Goal: Use online tool/utility: Utilize a website feature to perform a specific function

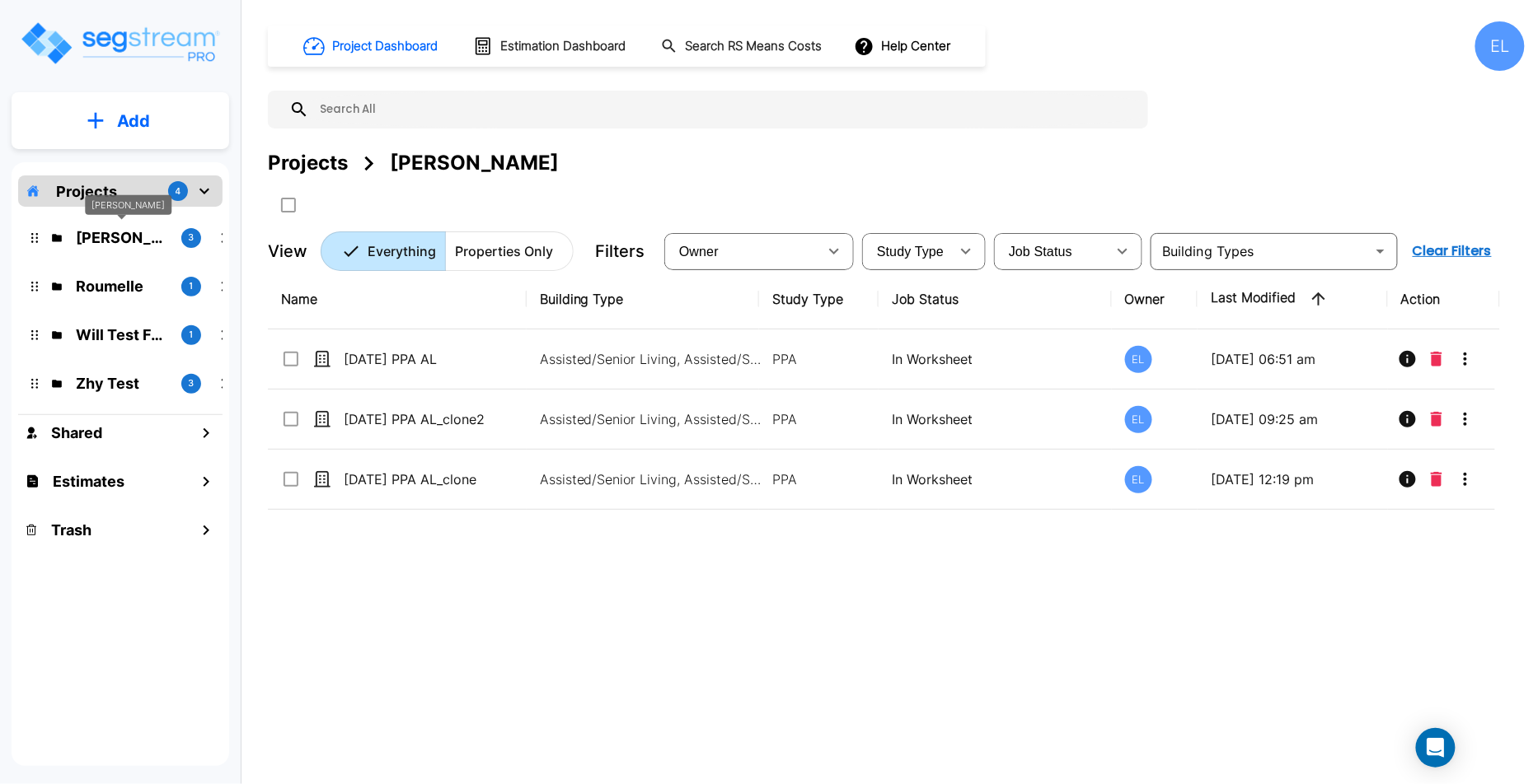
click at [145, 237] on p "QA Emmanuel" at bounding box center [122, 237] width 93 height 22
click at [87, 299] on div "Roumelle 1" at bounding box center [133, 286] width 216 height 35
click at [115, 400] on div "Zhy Test 3" at bounding box center [121, 384] width 204 height 35
click at [126, 389] on p "Zhy Test" at bounding box center [122, 384] width 93 height 22
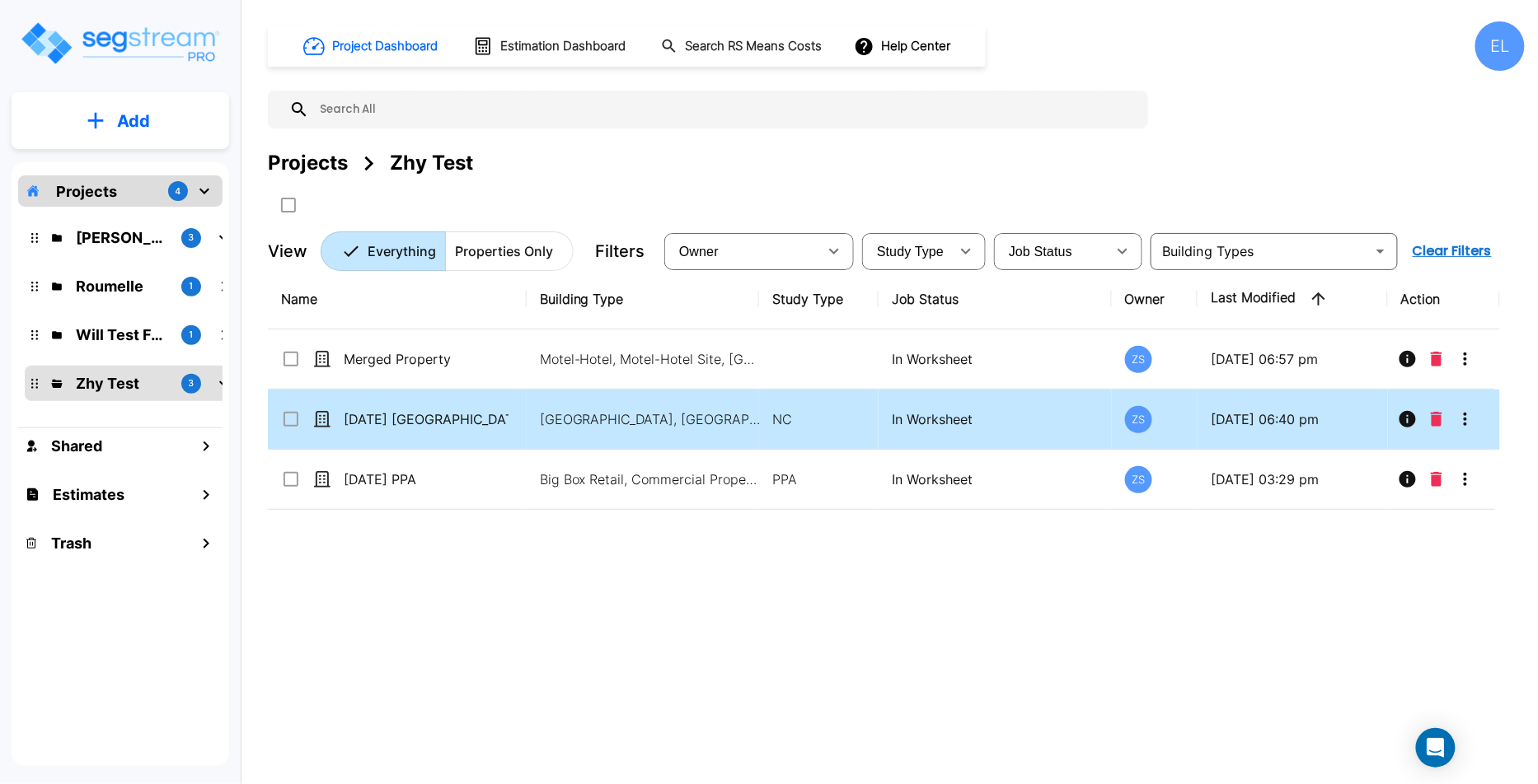
click at [939, 413] on p "In Worksheet" at bounding box center [995, 419] width 206 height 19
checkbox input "true"
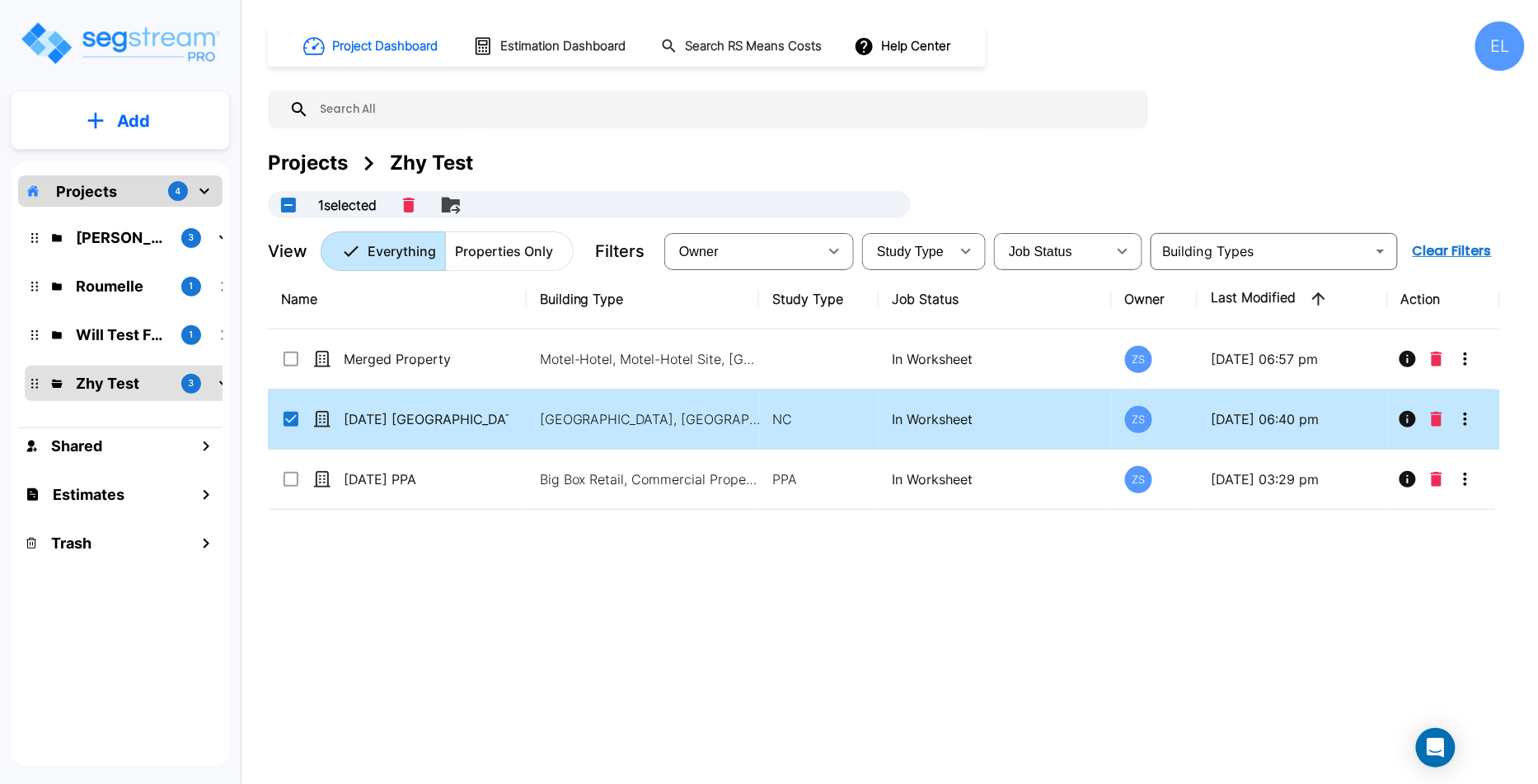
click at [939, 413] on p "In Worksheet" at bounding box center [995, 419] width 206 height 19
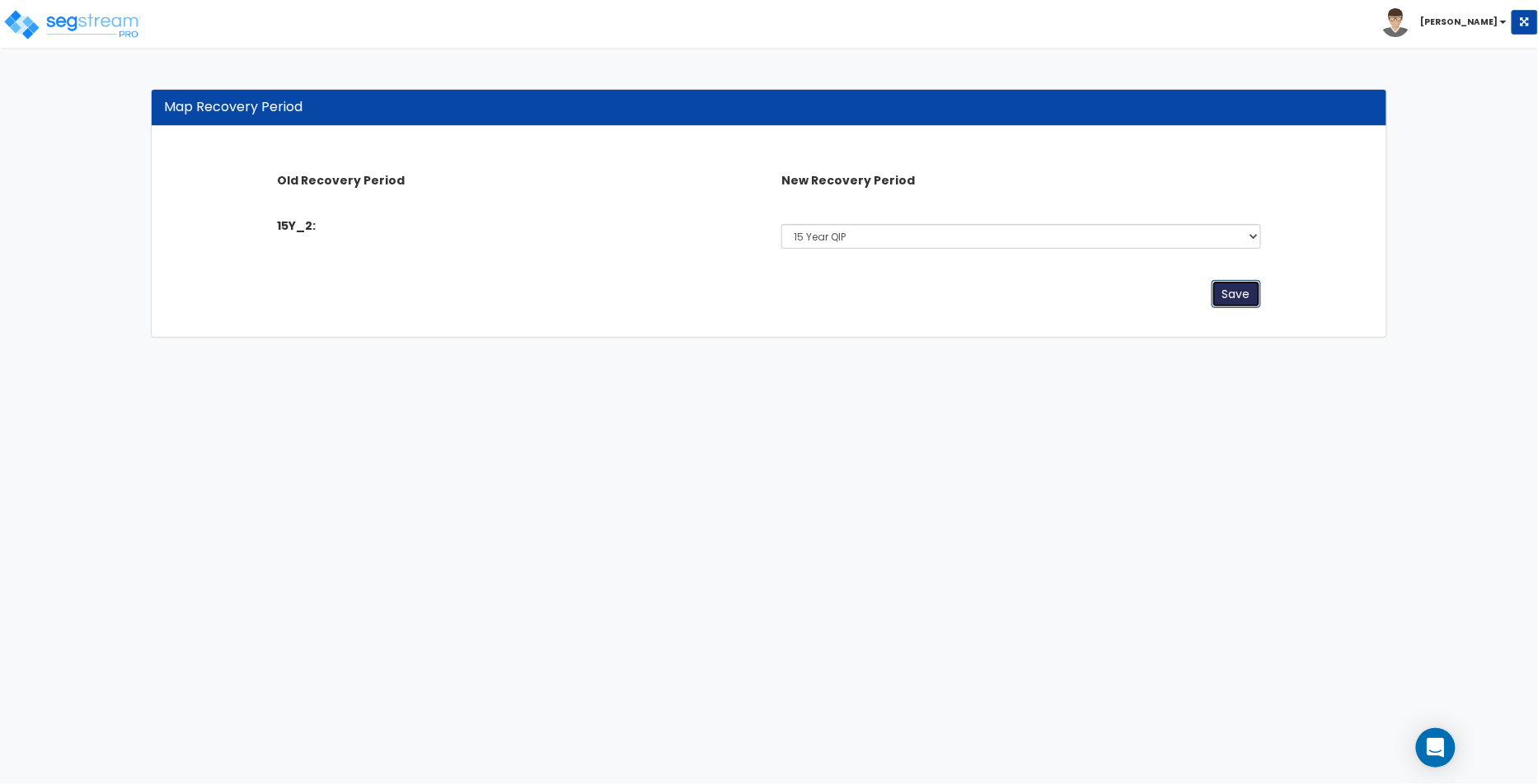
click at [1236, 297] on button "Save" at bounding box center [1236, 294] width 49 height 28
click at [1002, 234] on select "Select Non-Depreciable Land 5 Year 7 Year 15 Year 15 Year QIP 39 Year" at bounding box center [1021, 236] width 479 height 25
click at [782, 224] on select "Select Non-Depreciable Land 5 Year 7 Year 15 Year 15 Year QIP 39 Year" at bounding box center [1021, 236] width 479 height 25
click at [1068, 234] on select "Select Non-Depreciable Land 5 Year 7 Year 15 Year 15 Year QIP 39 Year" at bounding box center [1021, 236] width 479 height 25
select select "7Y_1"
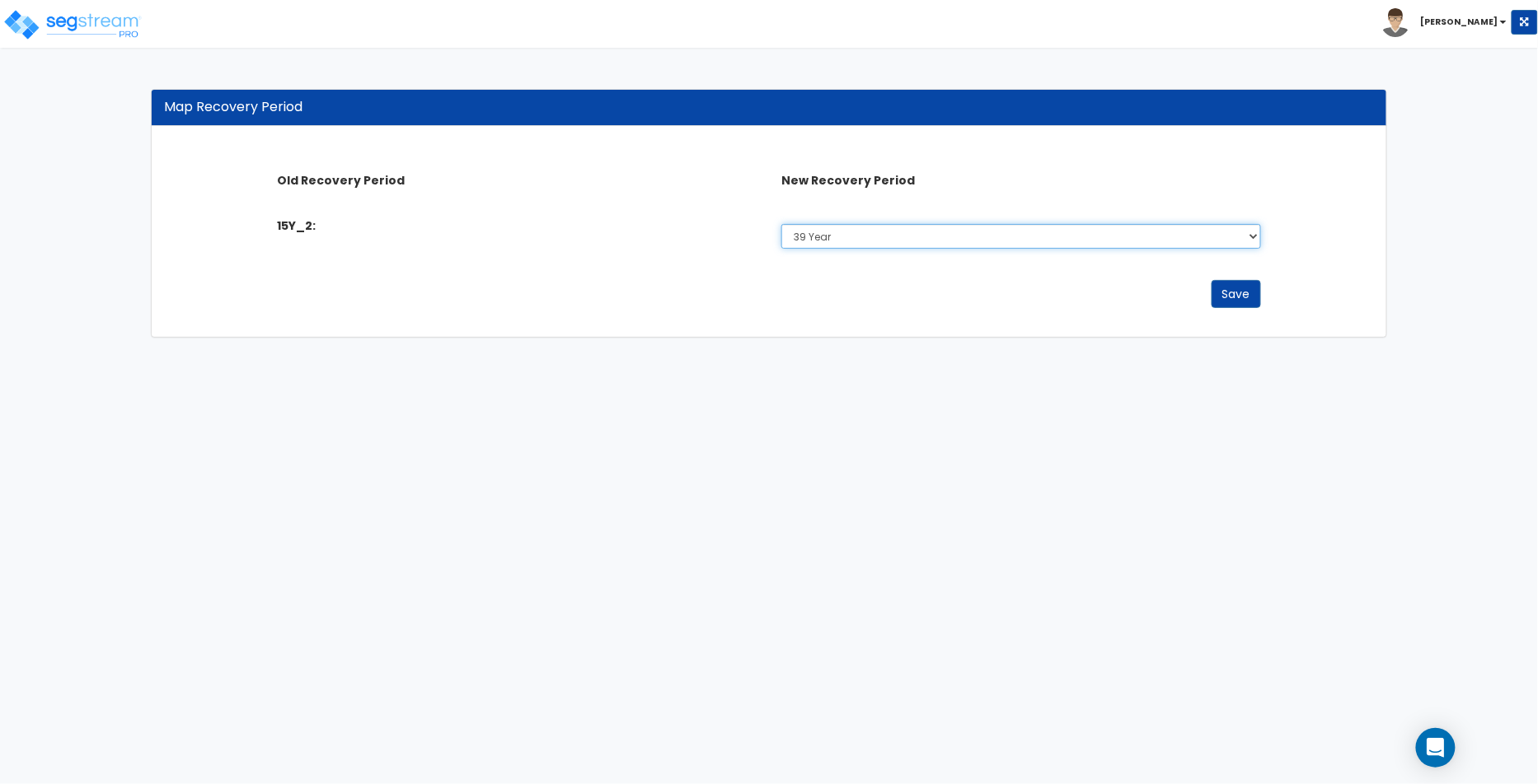
click at [782, 224] on select "Select Non-Depreciable Land 5 Year 7 Year 15 Year 15 Year QIP 39 Year" at bounding box center [1021, 236] width 479 height 25
click at [1254, 293] on button "Save" at bounding box center [1236, 294] width 49 height 28
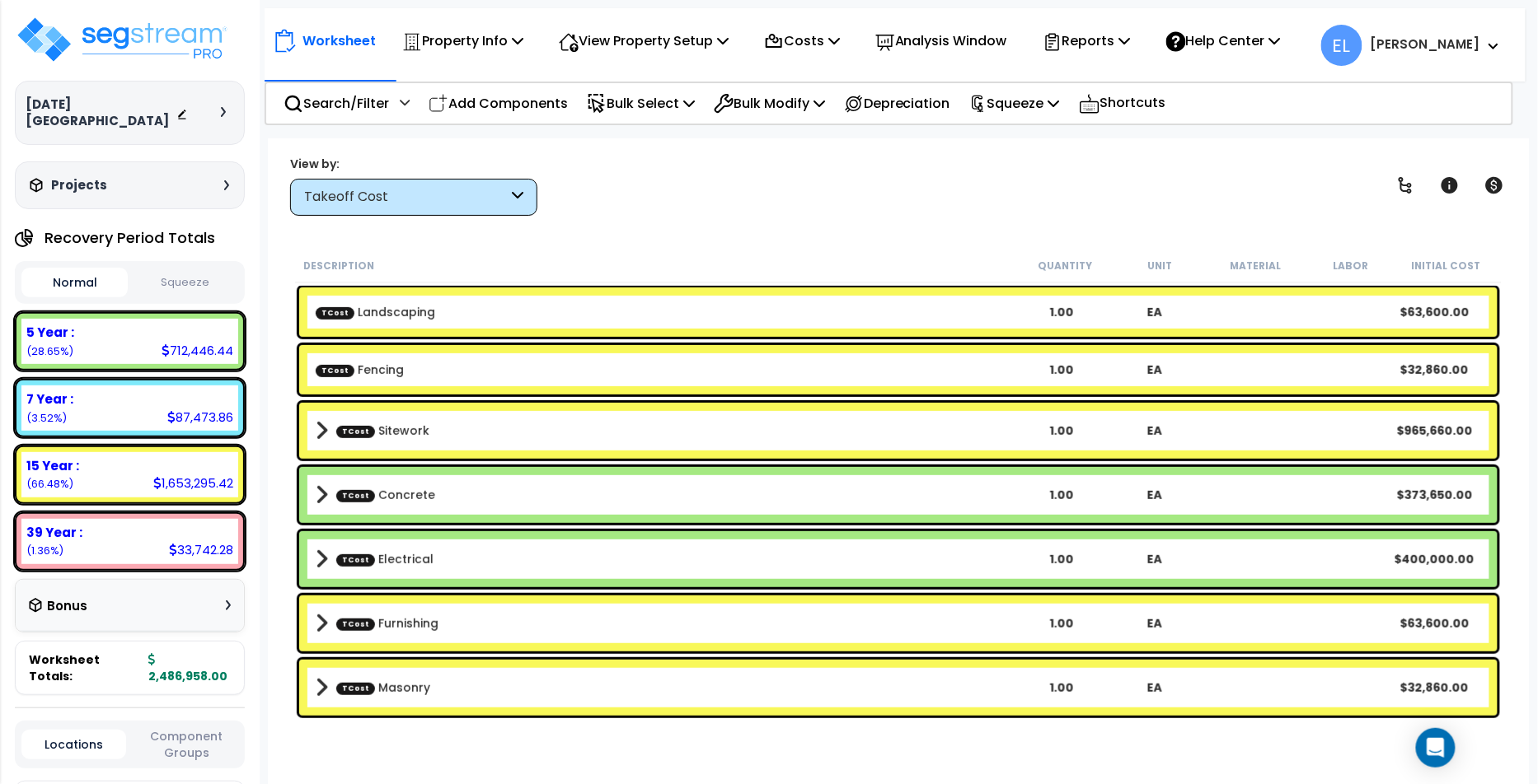
click at [193, 269] on button "Squeeze" at bounding box center [184, 283] width 107 height 29
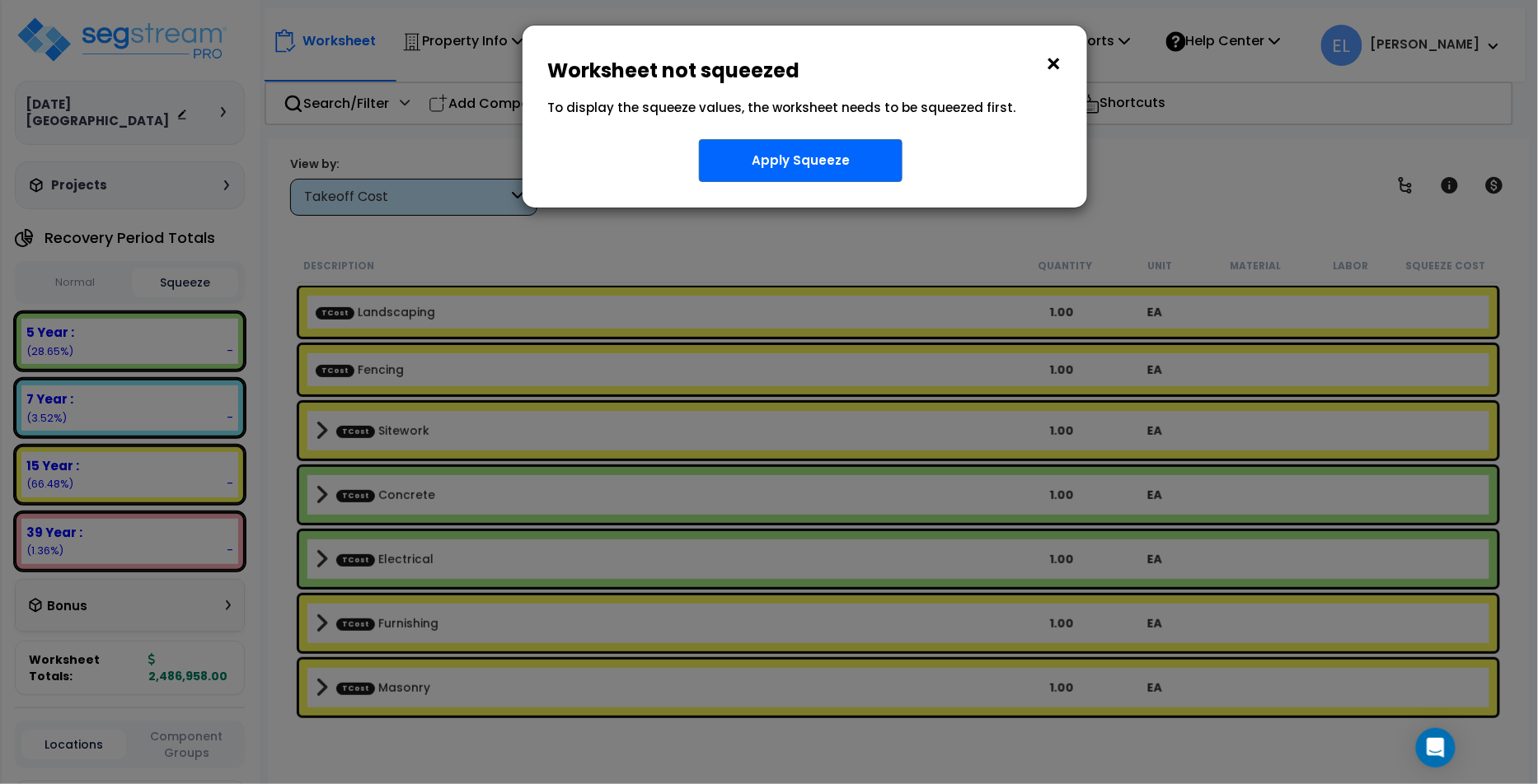
click at [1048, 59] on button "×" at bounding box center [1053, 64] width 19 height 26
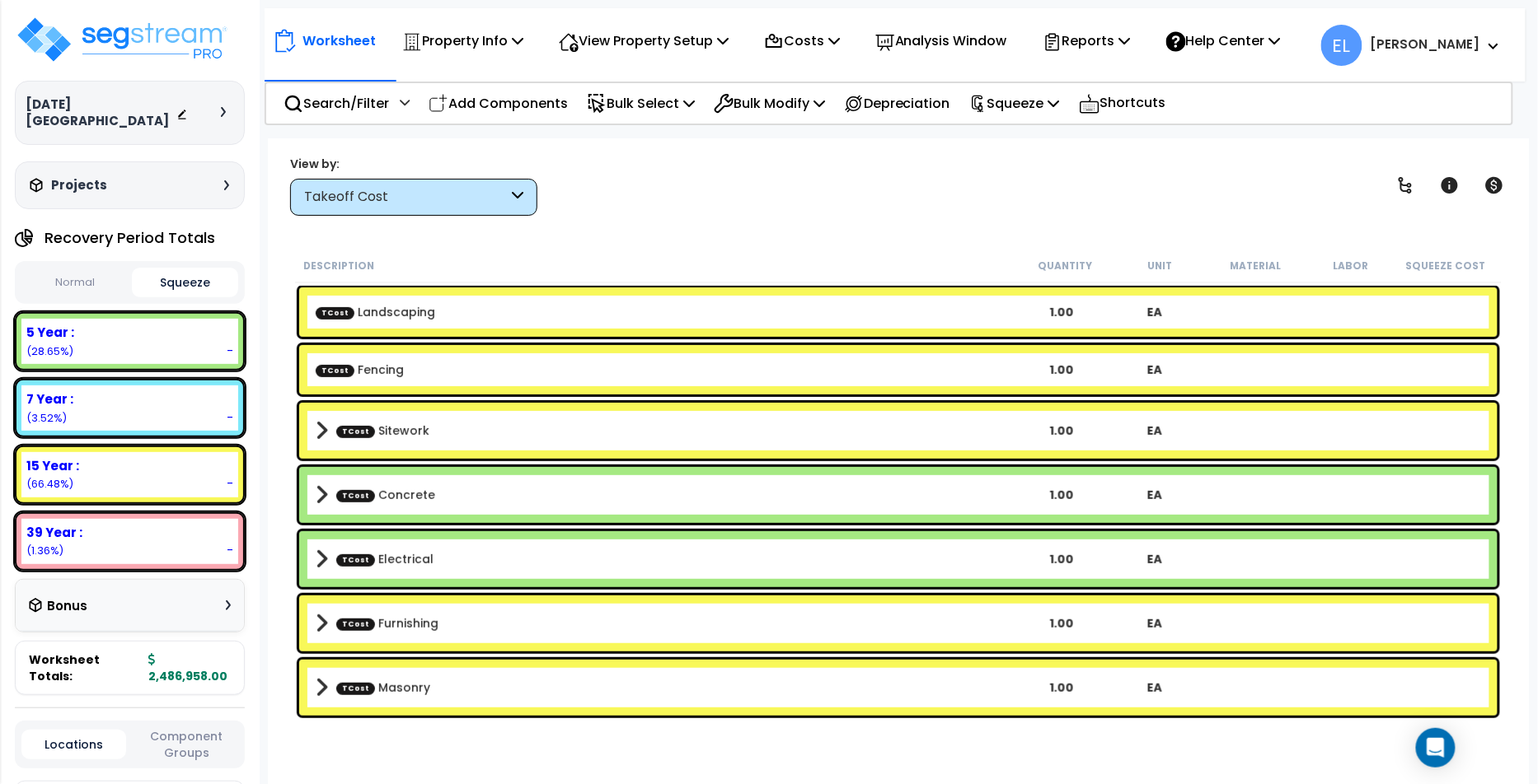
click at [81, 269] on button "Normal" at bounding box center [74, 283] width 107 height 29
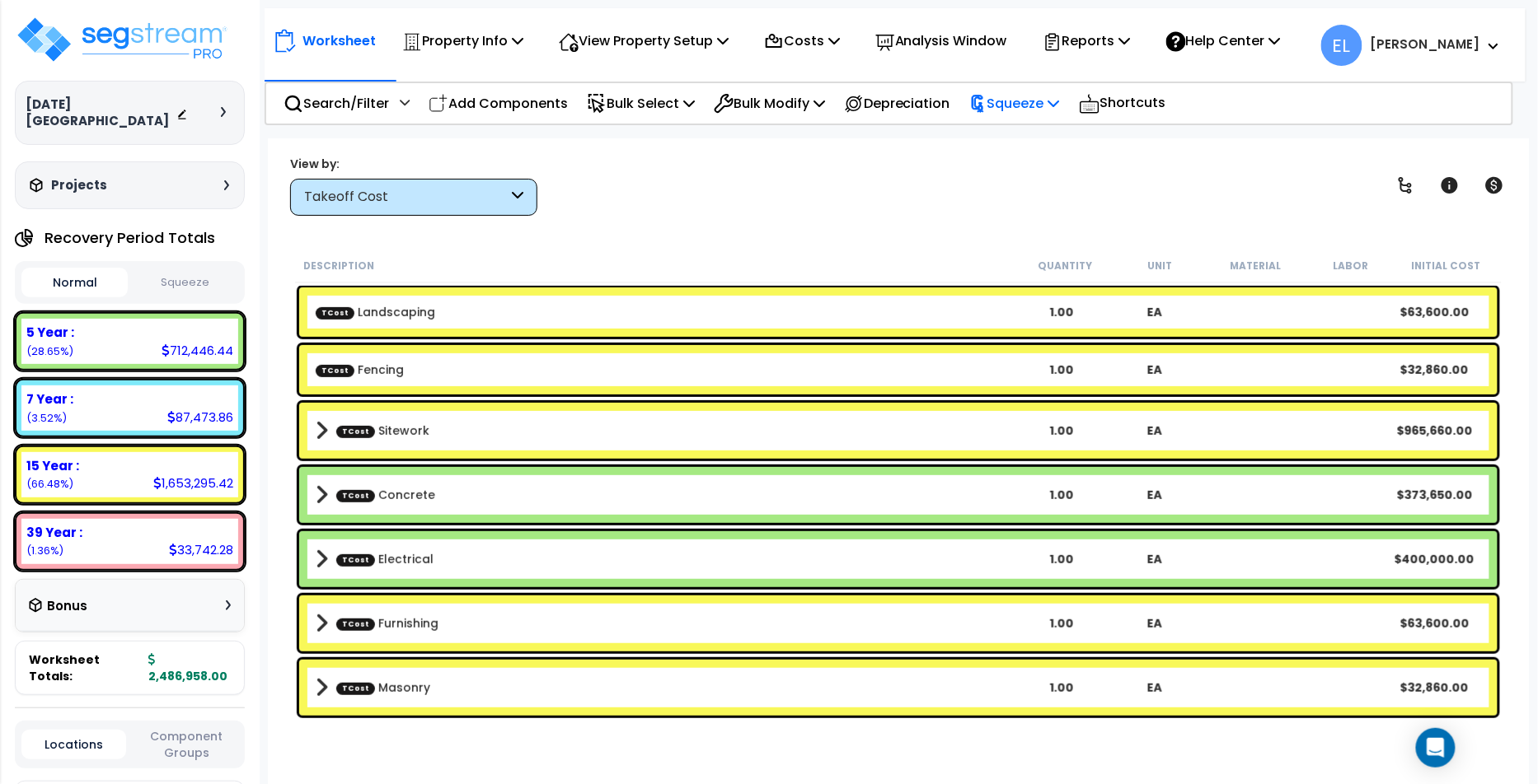
click at [1022, 107] on p "Squeeze" at bounding box center [1014, 104] width 91 height 22
click at [1027, 143] on link "Squeeze" at bounding box center [1043, 140] width 163 height 33
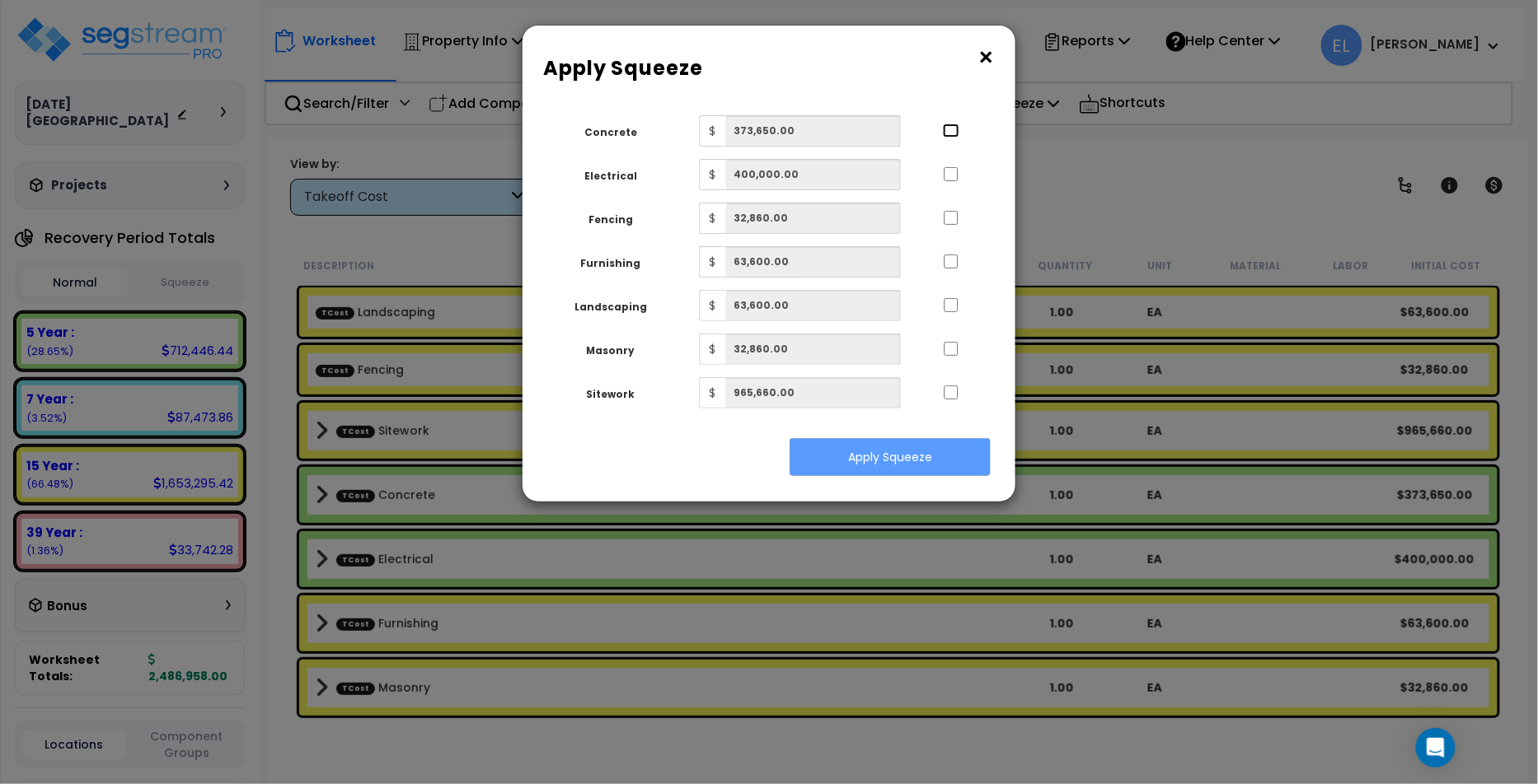
click at [949, 133] on input "..." at bounding box center [951, 130] width 17 height 14
checkbox input "true"
click at [954, 163] on div at bounding box center [951, 172] width 76 height 26
click at [954, 174] on input "..." at bounding box center [951, 173] width 17 height 14
checkbox input "true"
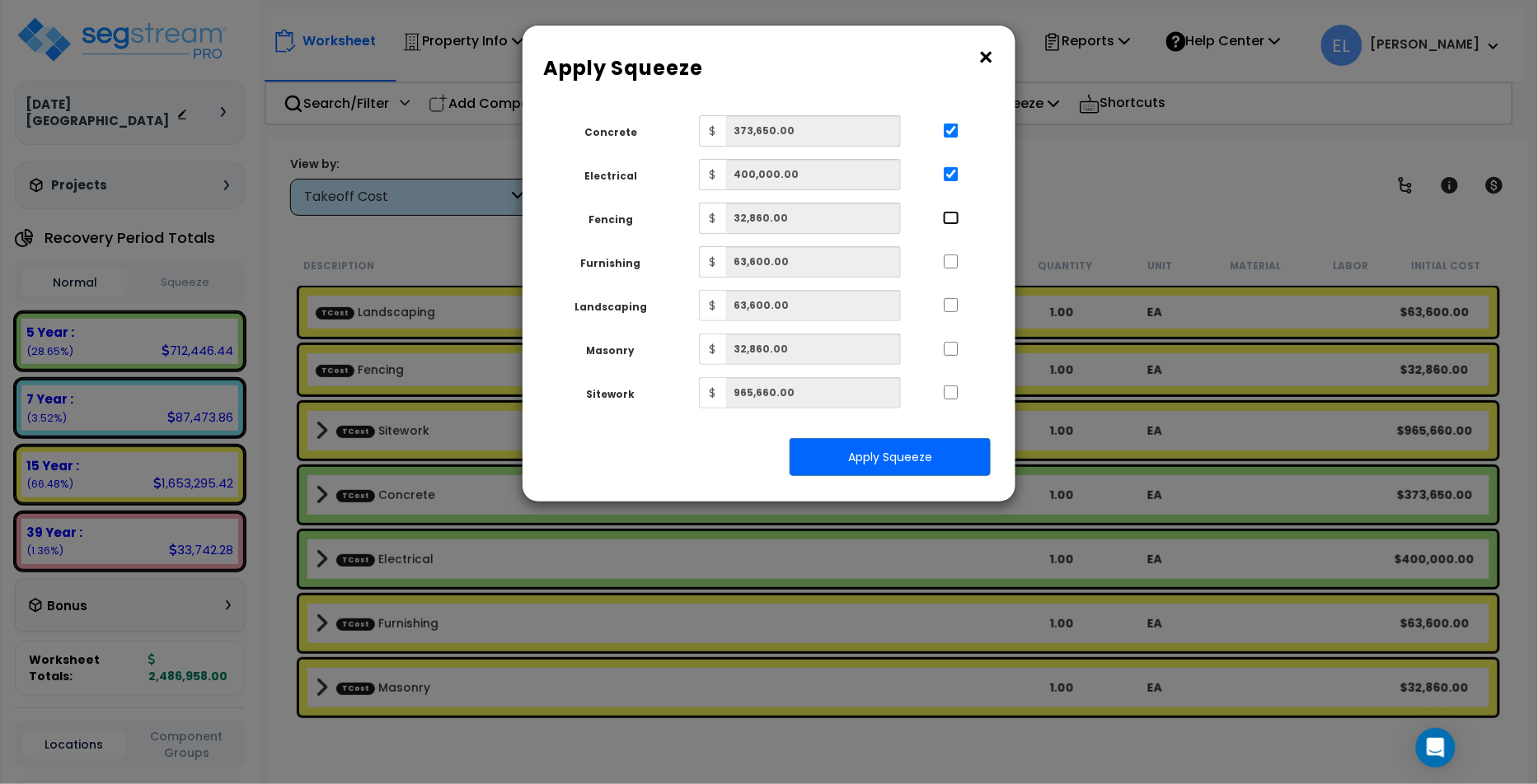
click at [953, 216] on input "..." at bounding box center [951, 218] width 17 height 14
checkbox input "true"
click at [953, 262] on input "..." at bounding box center [951, 261] width 17 height 14
click at [956, 266] on input "..." at bounding box center [951, 261] width 17 height 14
checkbox input "false"
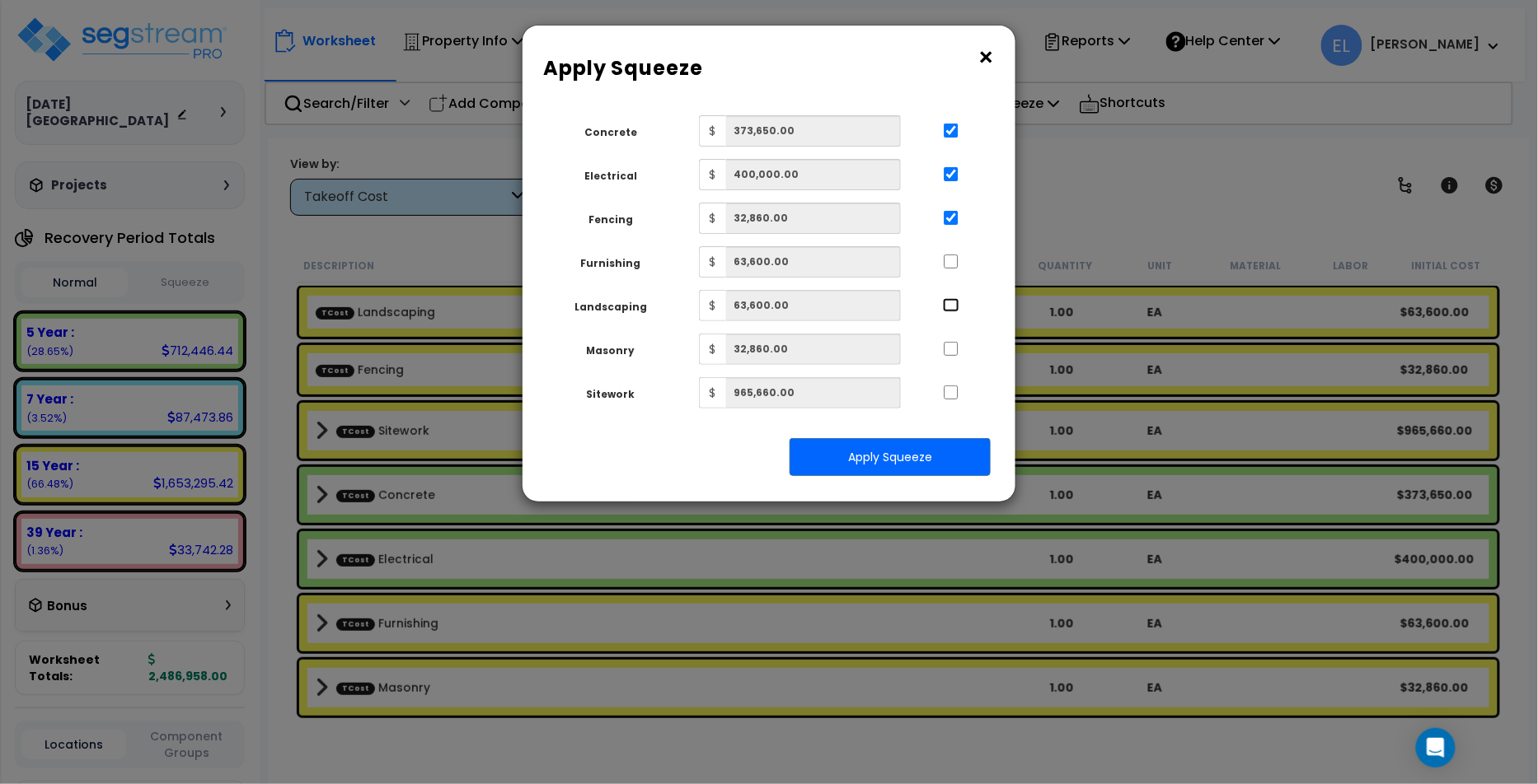
click at [949, 306] on input "..." at bounding box center [951, 305] width 17 height 14
checkbox input "true"
click at [949, 263] on input "..." at bounding box center [951, 261] width 17 height 14
checkbox input "true"
click at [948, 339] on div at bounding box center [951, 347] width 76 height 26
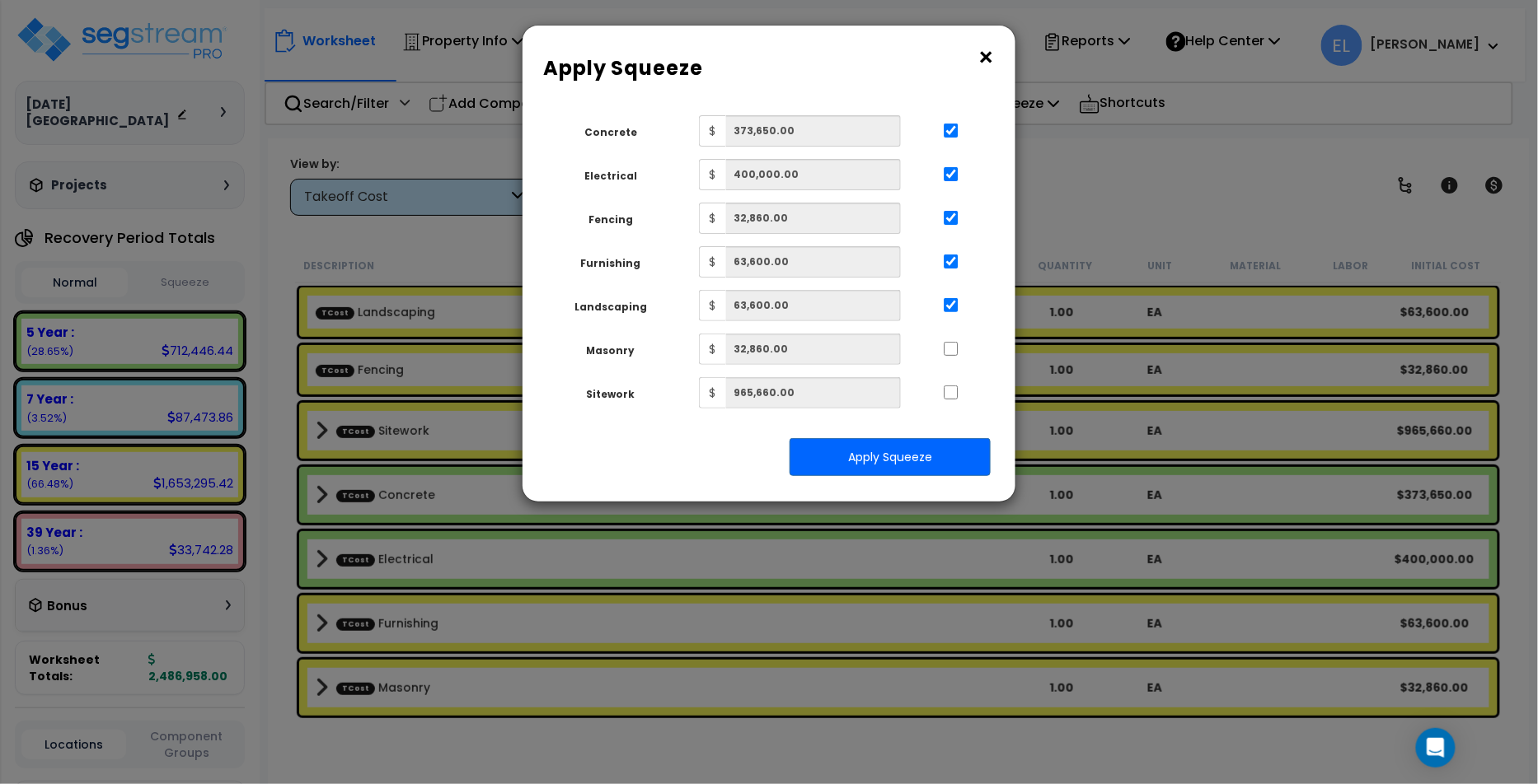
click at [951, 360] on div "Masonry $ 32,860.00" at bounding box center [762, 349] width 454 height 32
click at [951, 373] on div "Concrete $ 373,650.00 Electrical $ 400,000.00 Fencing $ 32,860.00 Furnishing $ …" at bounding box center [761, 261] width 429 height 293
click at [951, 390] on input "..." at bounding box center [951, 392] width 17 height 14
checkbox input "true"
click at [953, 350] on input "..." at bounding box center [951, 348] width 17 height 14
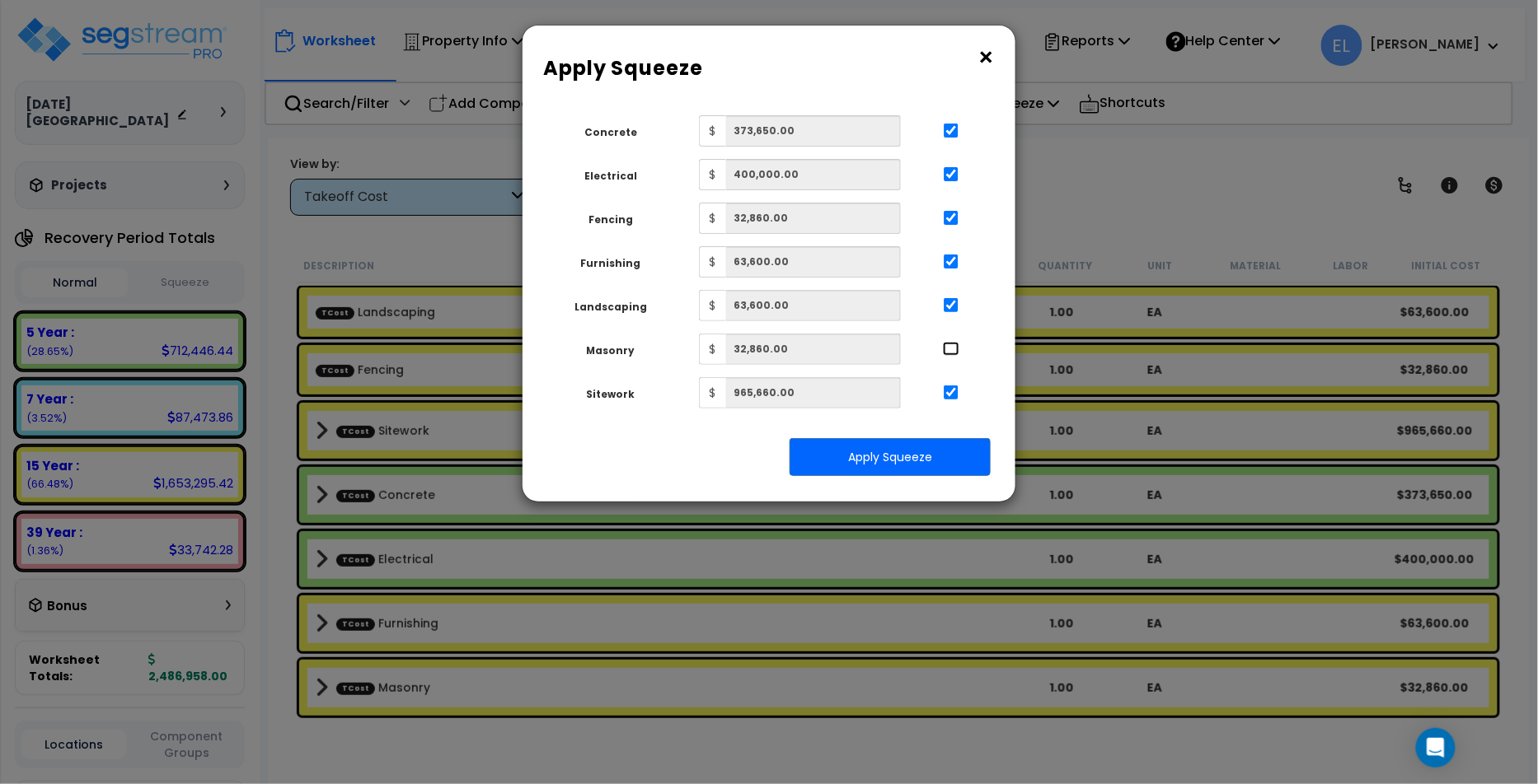
checkbox input "true"
click at [922, 468] on button "Apply Squeeze" at bounding box center [890, 457] width 201 height 38
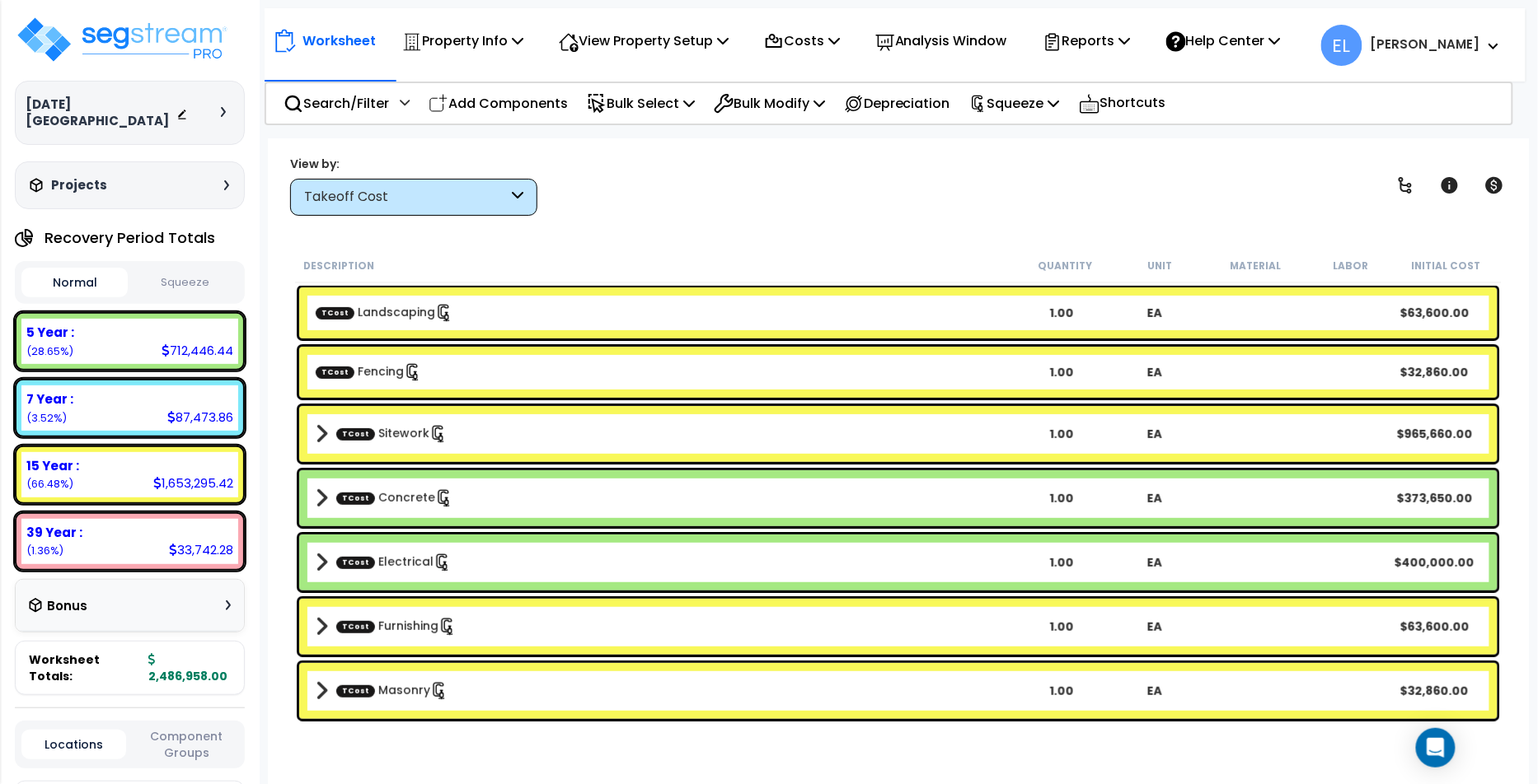
click at [184, 269] on button "Squeeze" at bounding box center [184, 283] width 107 height 29
click at [404, 209] on div "Takeoff Cost" at bounding box center [413, 197] width 248 height 37
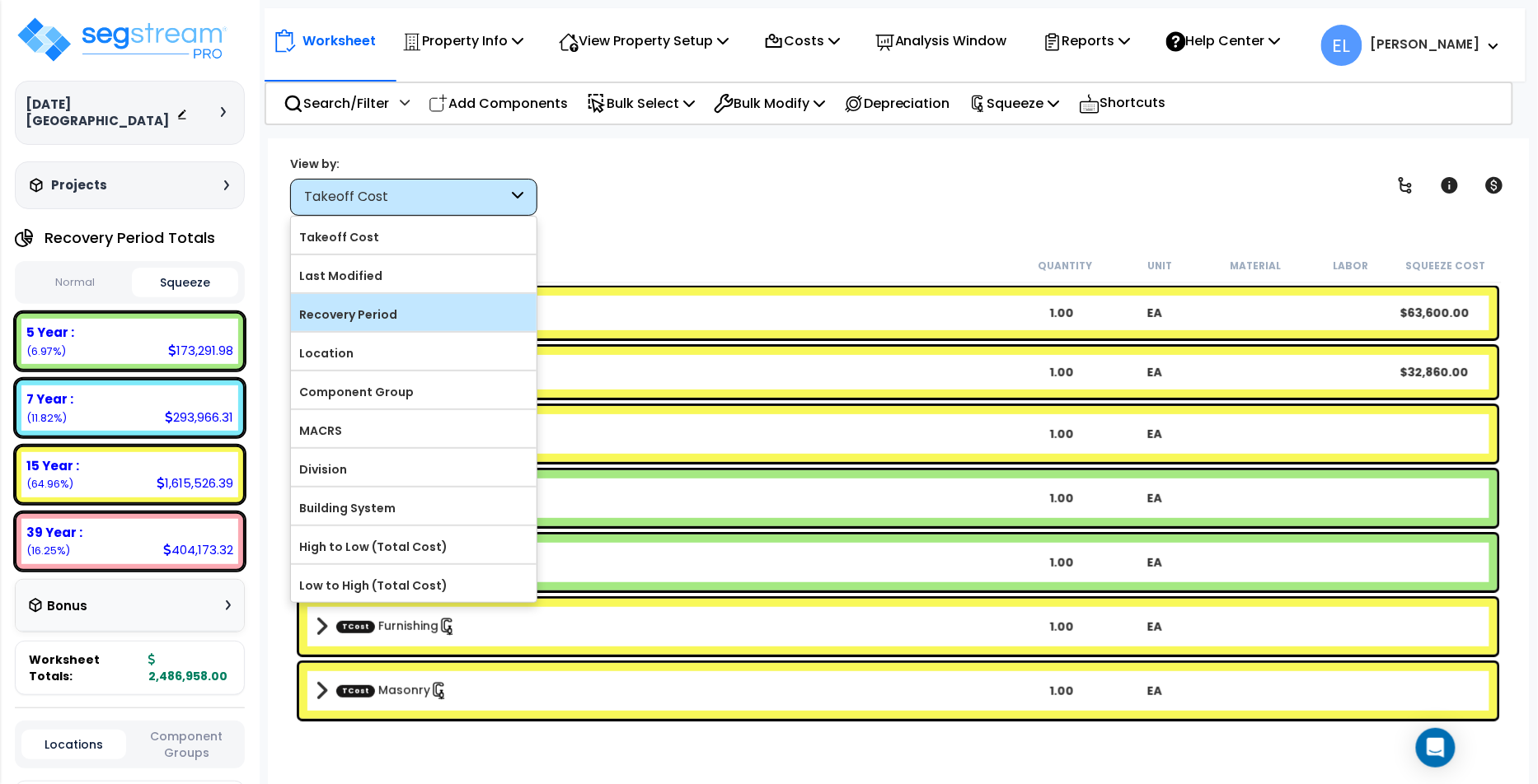
click at [375, 306] on label "Recovery Period" at bounding box center [413, 314] width 246 height 25
click at [0, 0] on input "Recovery Period" at bounding box center [0, 0] width 0 height 0
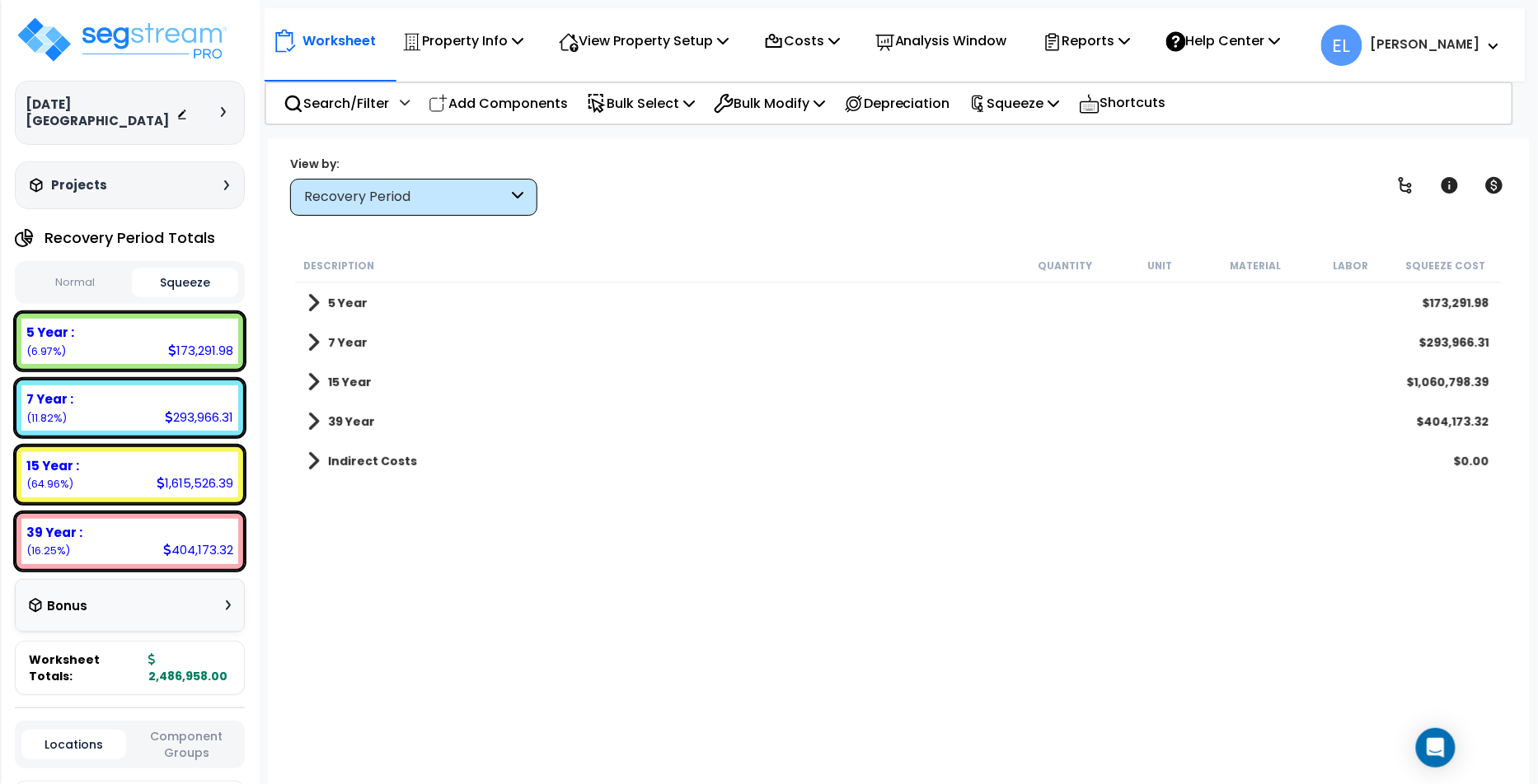
click at [322, 376] on link "15 Year" at bounding box center [339, 382] width 64 height 23
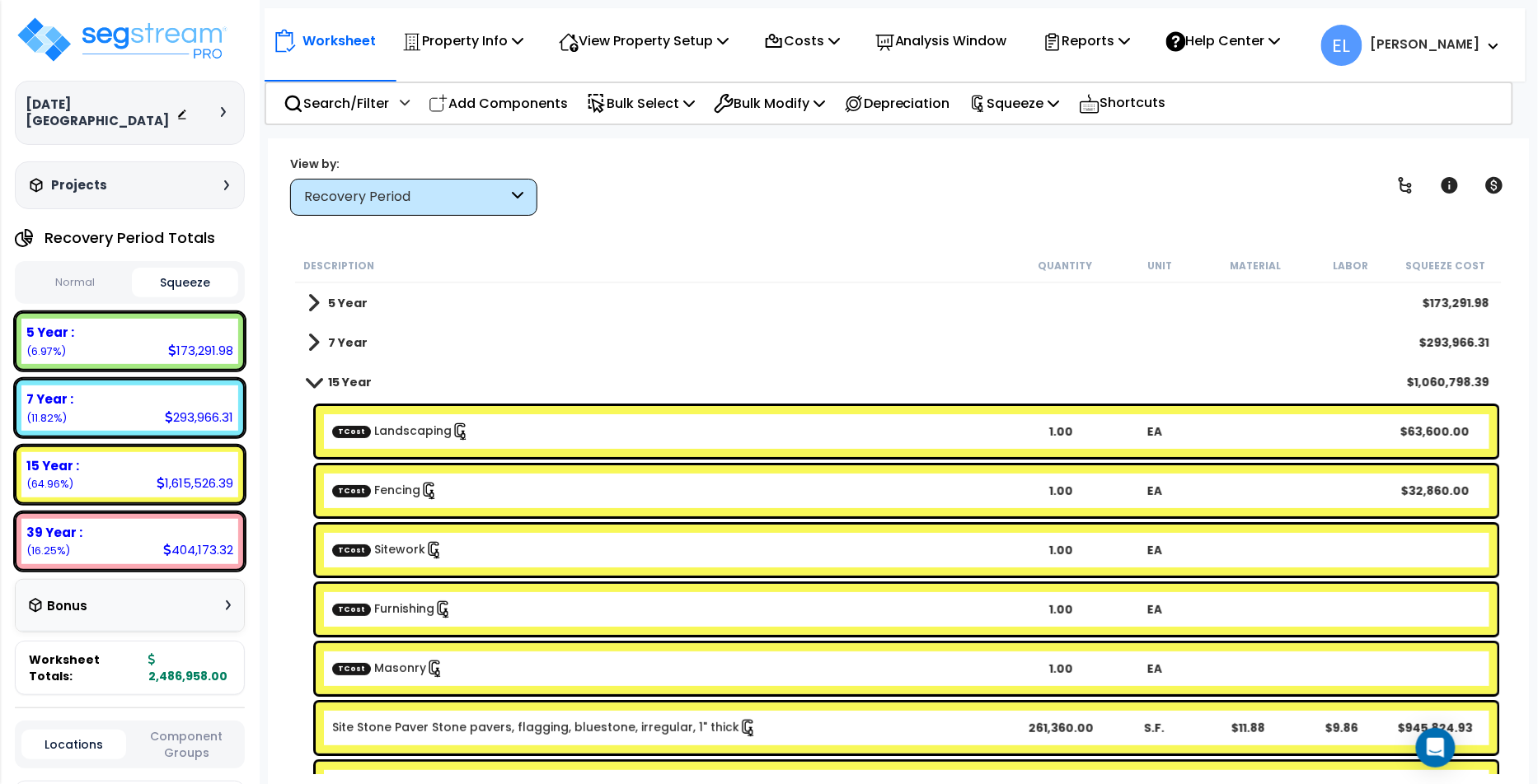
click at [322, 376] on span at bounding box center [312, 381] width 23 height 12
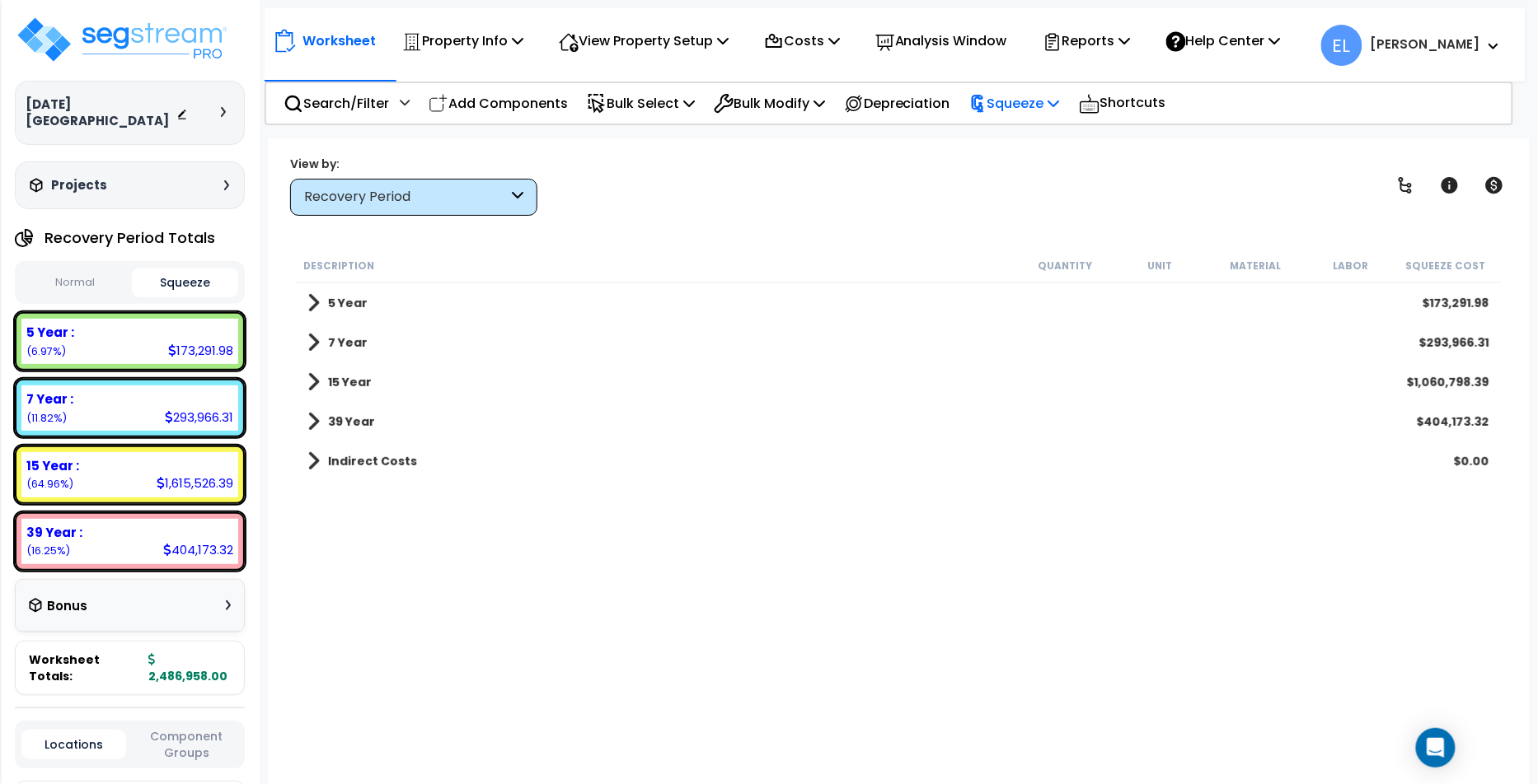
click at [1011, 107] on p "Squeeze" at bounding box center [1014, 104] width 91 height 22
click at [1036, 181] on link "Reset Squeeze" at bounding box center [1043, 175] width 163 height 33
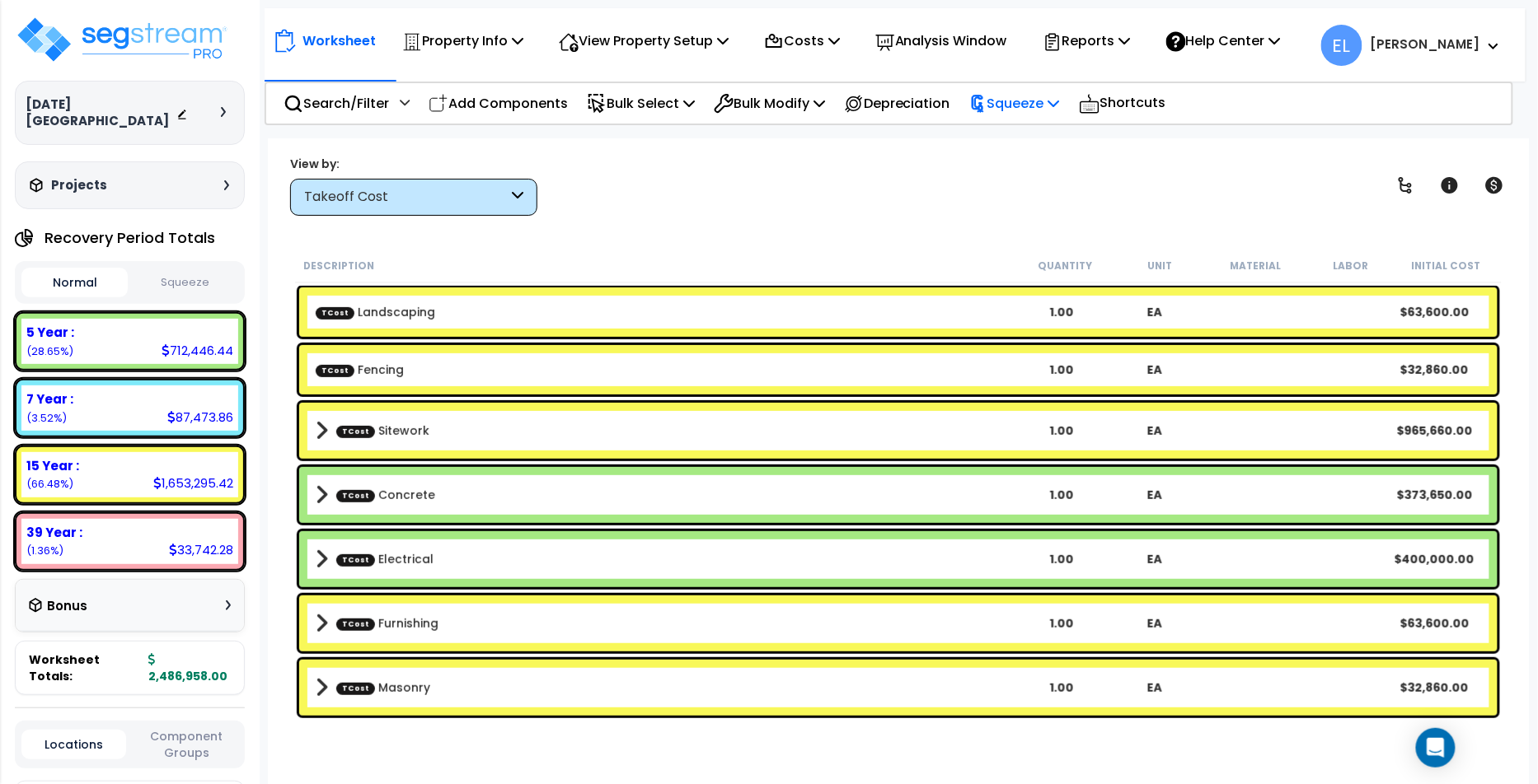
click at [1036, 95] on p "Squeeze" at bounding box center [1014, 104] width 91 height 22
click at [1034, 145] on link "Squeeze" at bounding box center [1043, 140] width 163 height 33
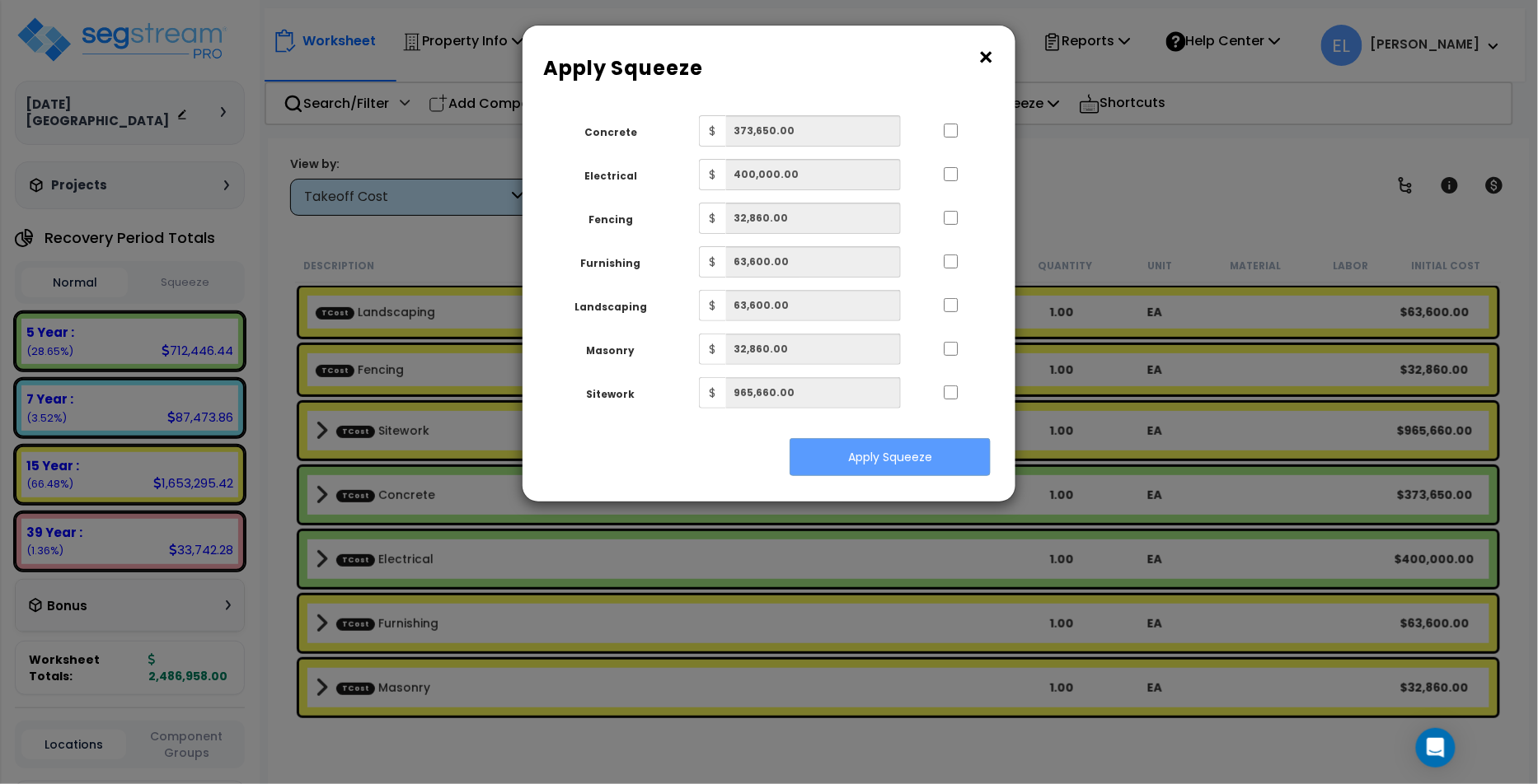
click at [992, 65] on button "×" at bounding box center [985, 57] width 19 height 26
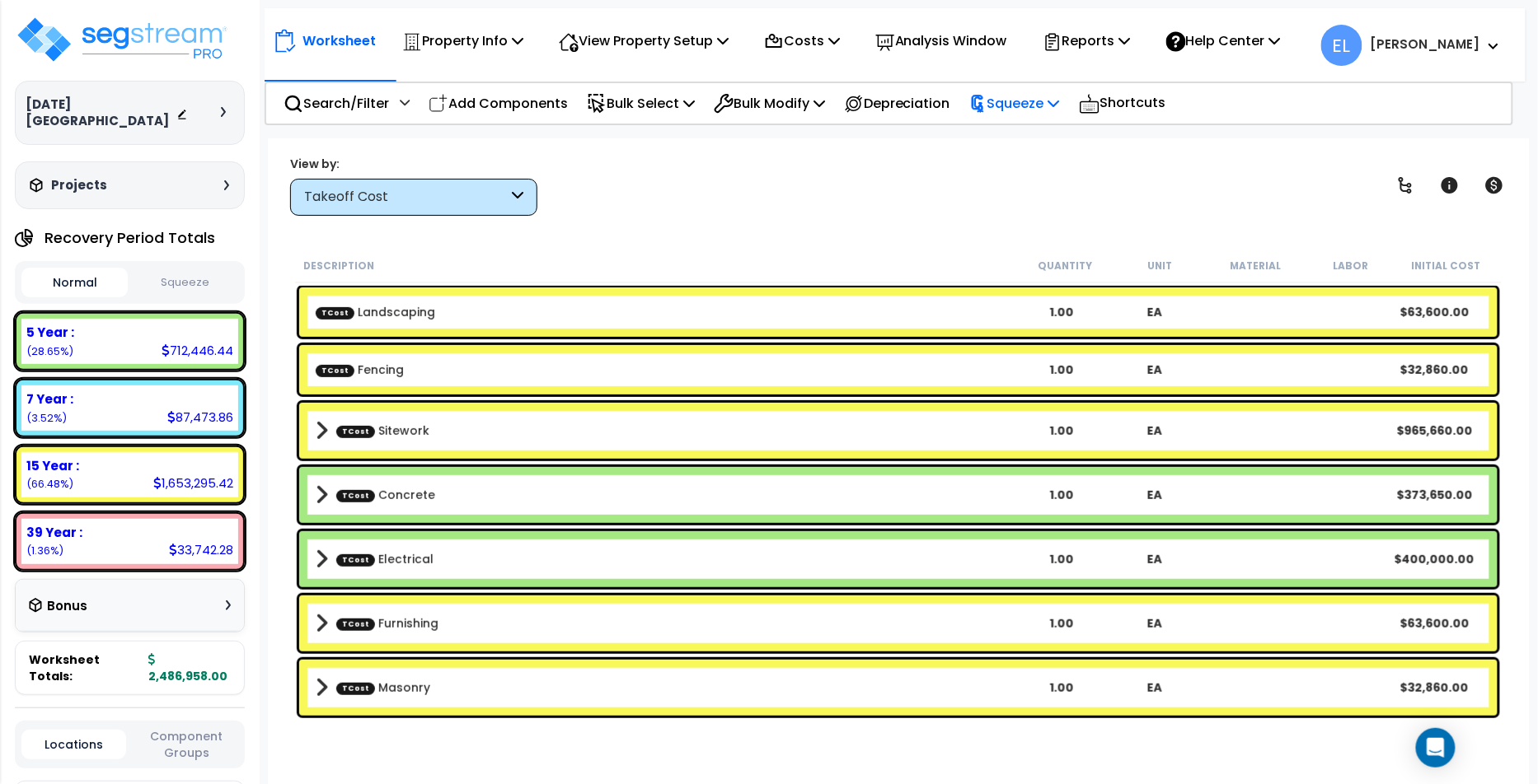
click at [1027, 106] on p "Squeeze" at bounding box center [1014, 104] width 91 height 22
click at [1030, 174] on link "Show Advanced" at bounding box center [1043, 175] width 163 height 33
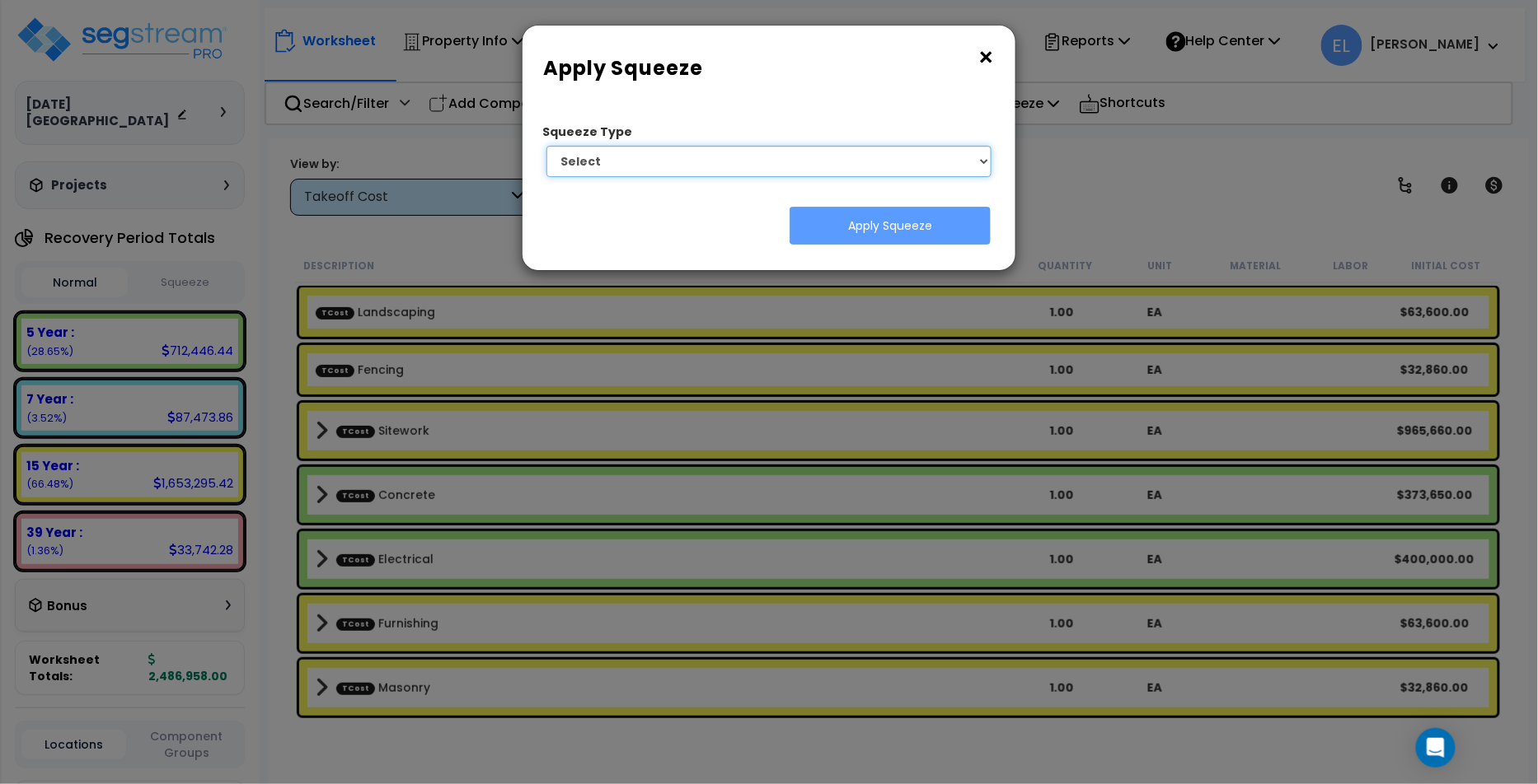
click at [813, 167] on select "Select 1. Squeeze by Takeoff Cost" at bounding box center [769, 161] width 445 height 32
select select "squeeze_by_custom_backoff_cost"
click at [546, 145] on select "Select 1. Squeeze by Takeoff Cost" at bounding box center [769, 161] width 445 height 32
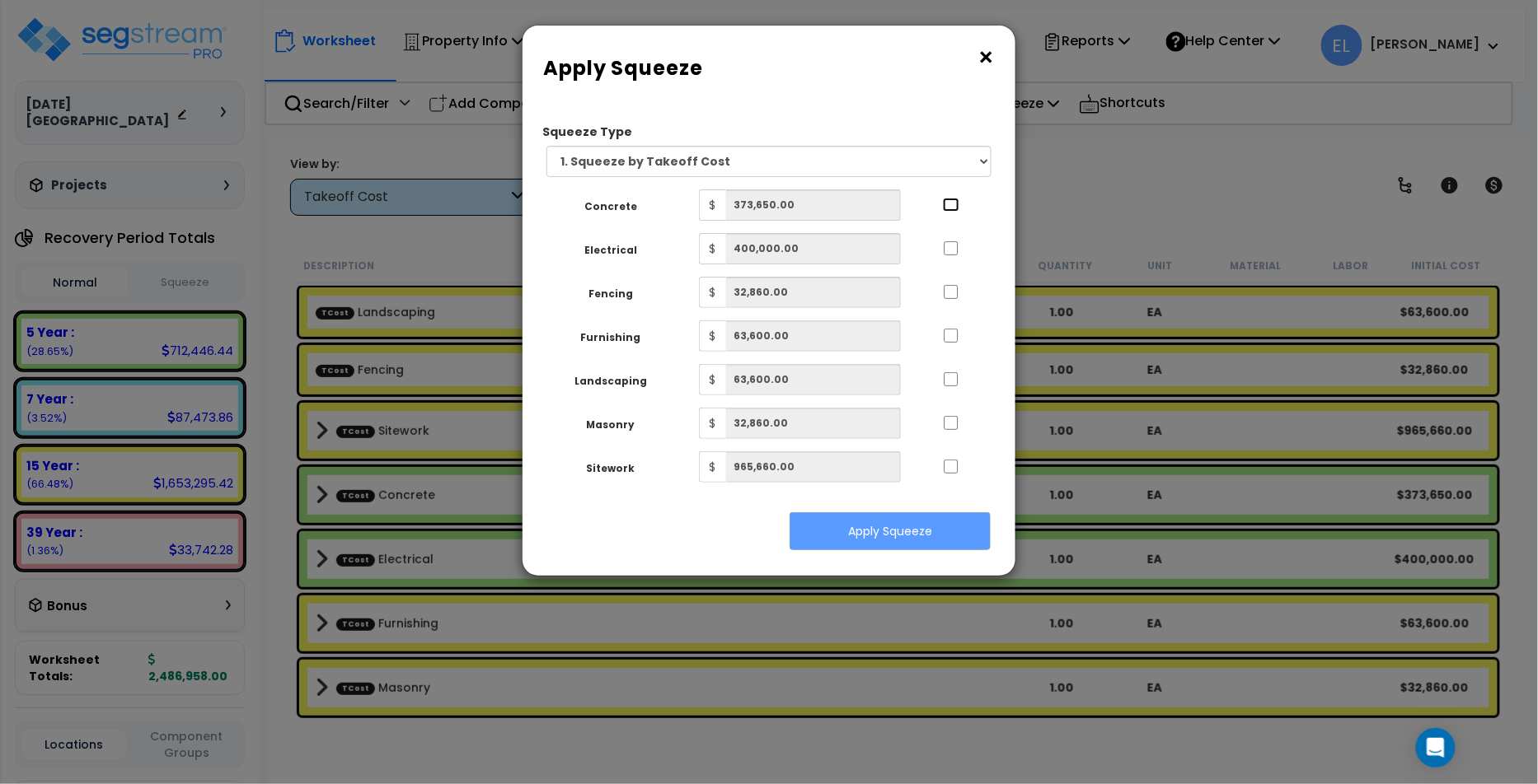
click at [955, 206] on input "..." at bounding box center [951, 204] width 17 height 14
checkbox input "true"
click at [953, 246] on input "..." at bounding box center [951, 247] width 17 height 14
checkbox input "true"
click at [922, 534] on button "Apply Squeeze" at bounding box center [890, 531] width 201 height 38
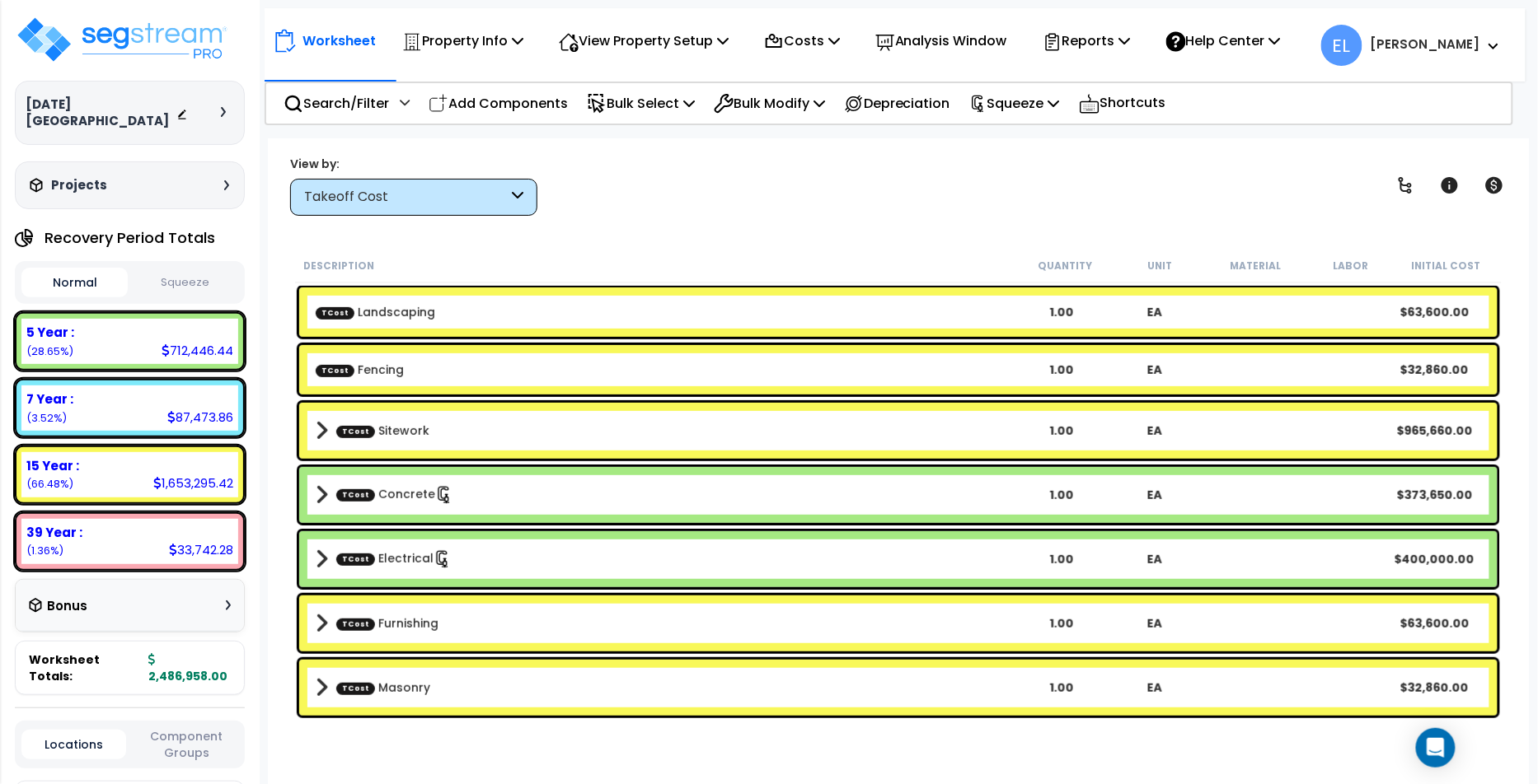
click at [167, 269] on button "Squeeze" at bounding box center [184, 283] width 107 height 29
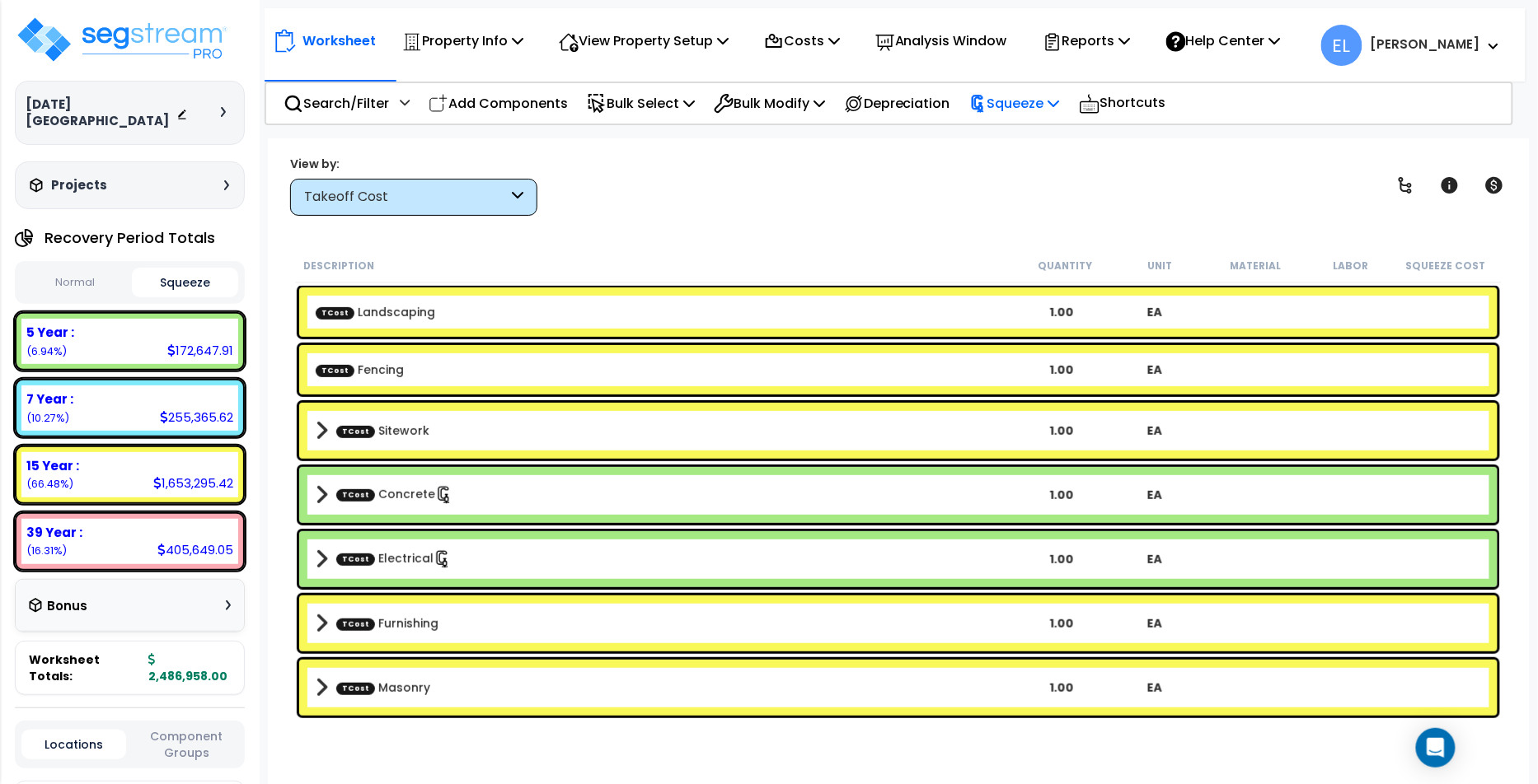
click at [1034, 102] on p "Squeeze" at bounding box center [1014, 104] width 91 height 22
click at [403, 181] on div "Takeoff Cost" at bounding box center [413, 197] width 248 height 37
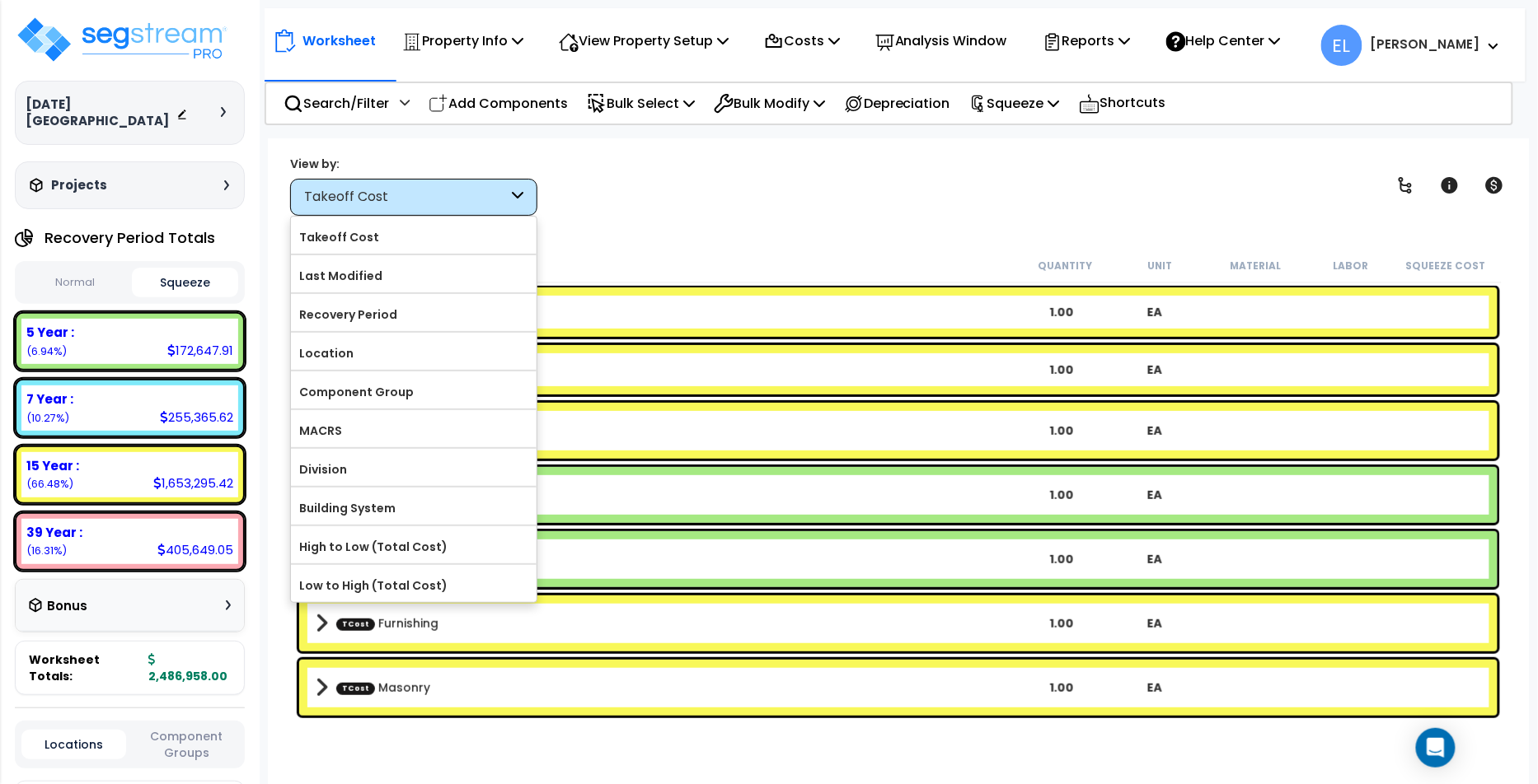
click at [631, 215] on div "Worksheet Property Info Property Setup Add Property Unit Template property Clon…" at bounding box center [898, 530] width 1261 height 784
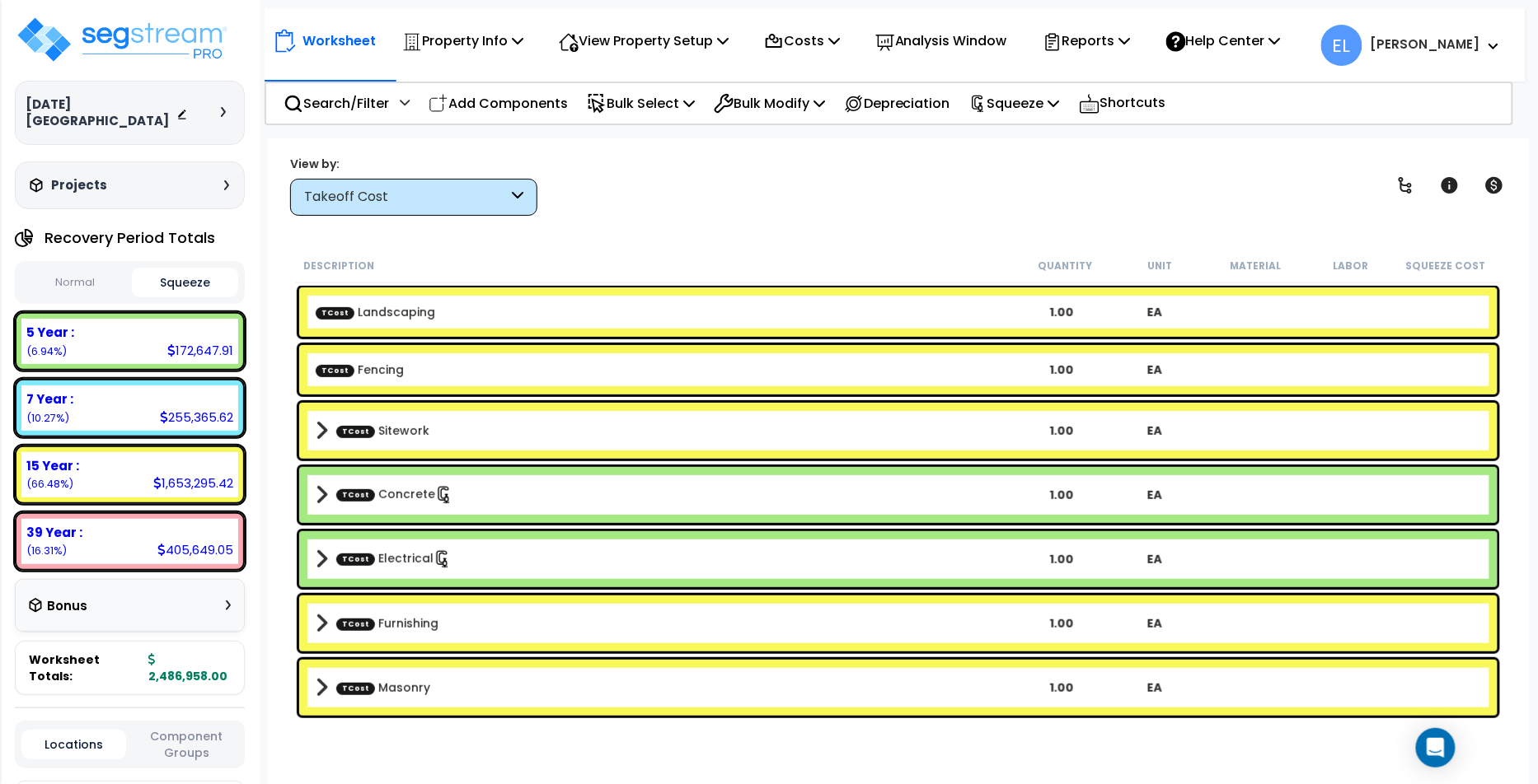
click at [486, 184] on div "Takeoff Cost" at bounding box center [413, 197] width 248 height 37
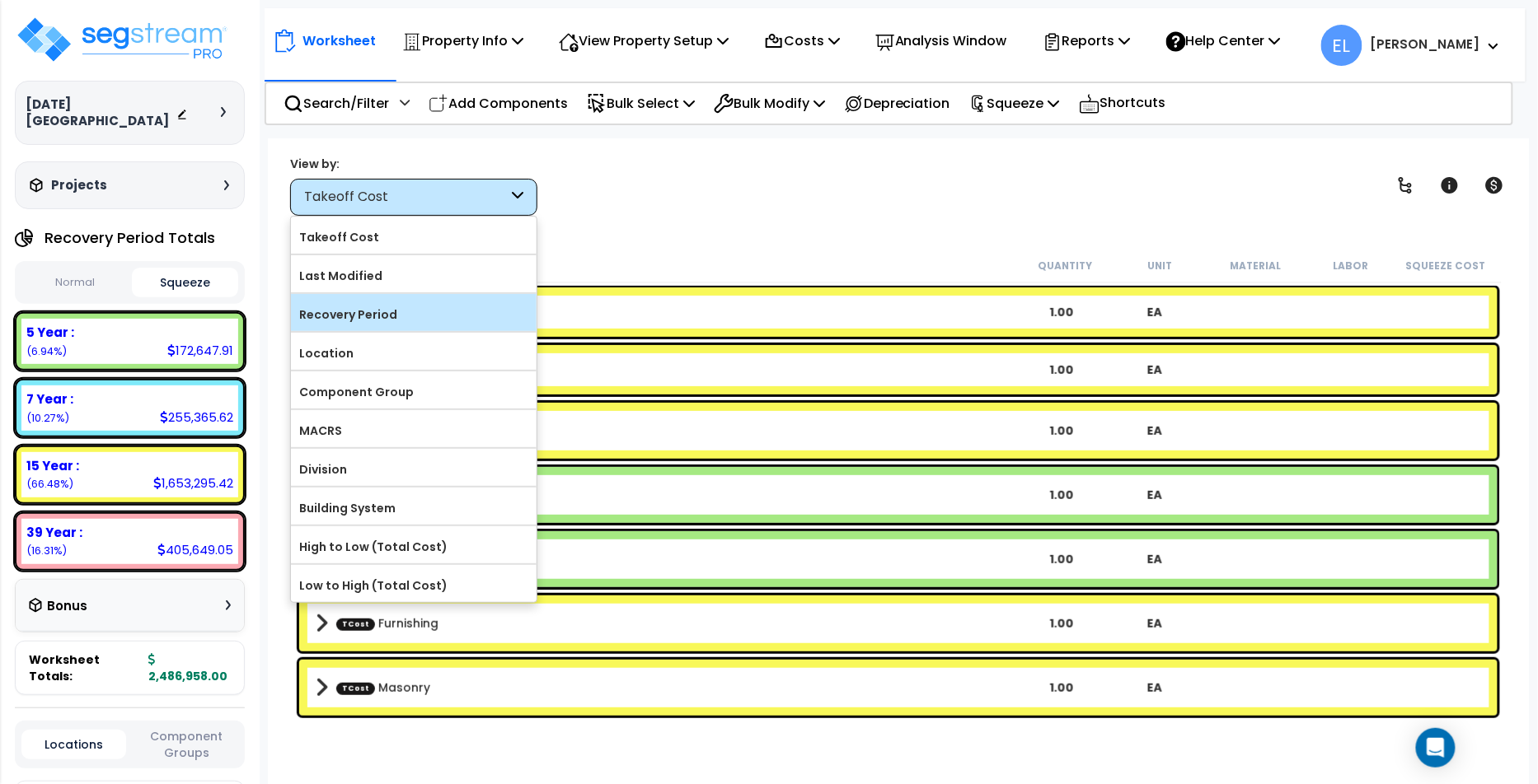
click at [436, 315] on label "Recovery Period" at bounding box center [413, 314] width 246 height 25
click at [0, 0] on input "Recovery Period" at bounding box center [0, 0] width 0 height 0
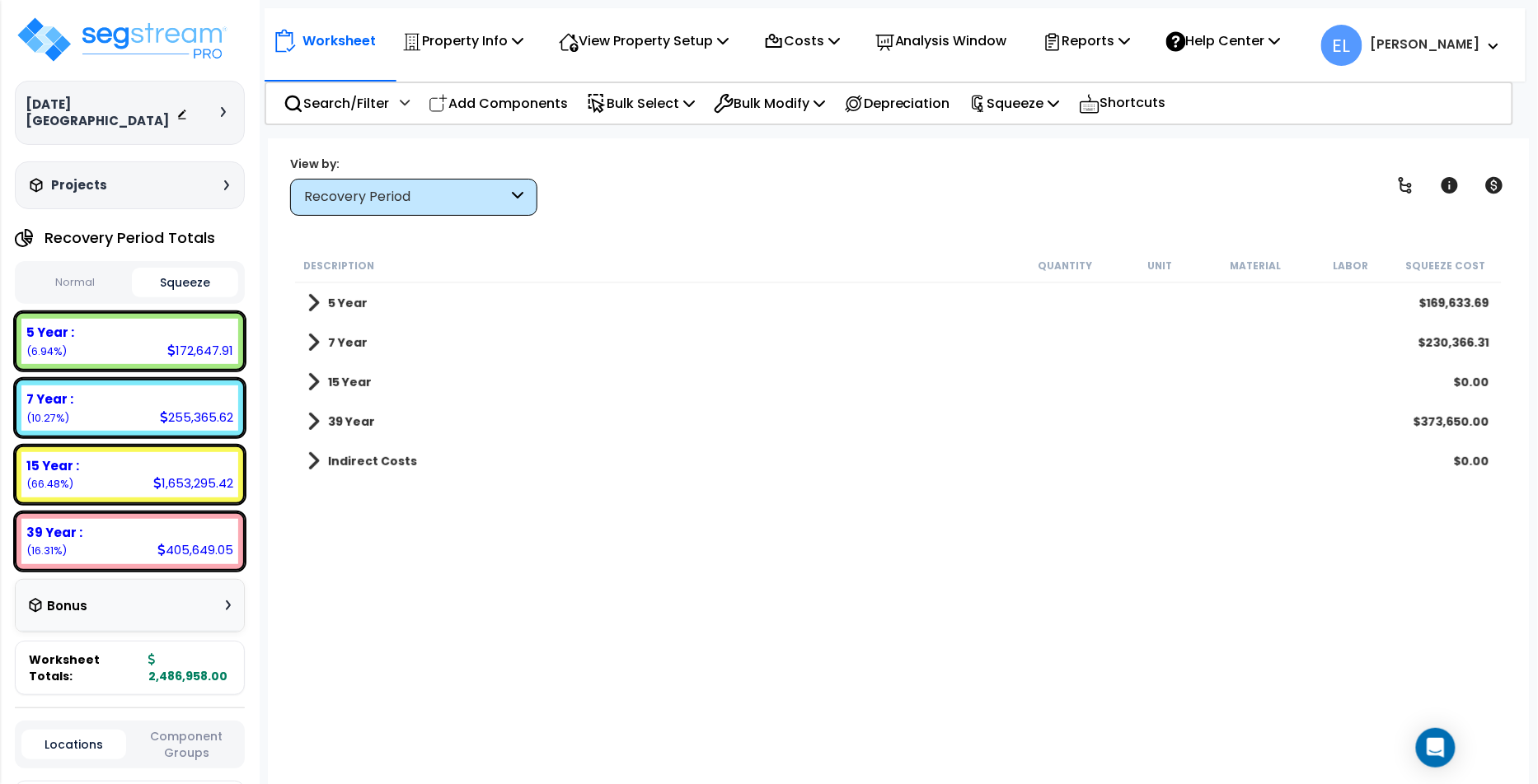
click at [188, 270] on button "Squeeze" at bounding box center [184, 283] width 107 height 30
click at [85, 271] on button "Normal" at bounding box center [74, 283] width 107 height 29
click at [152, 269] on button "Squeeze" at bounding box center [184, 283] width 107 height 29
click at [1013, 101] on p "Squeeze" at bounding box center [1014, 104] width 91 height 22
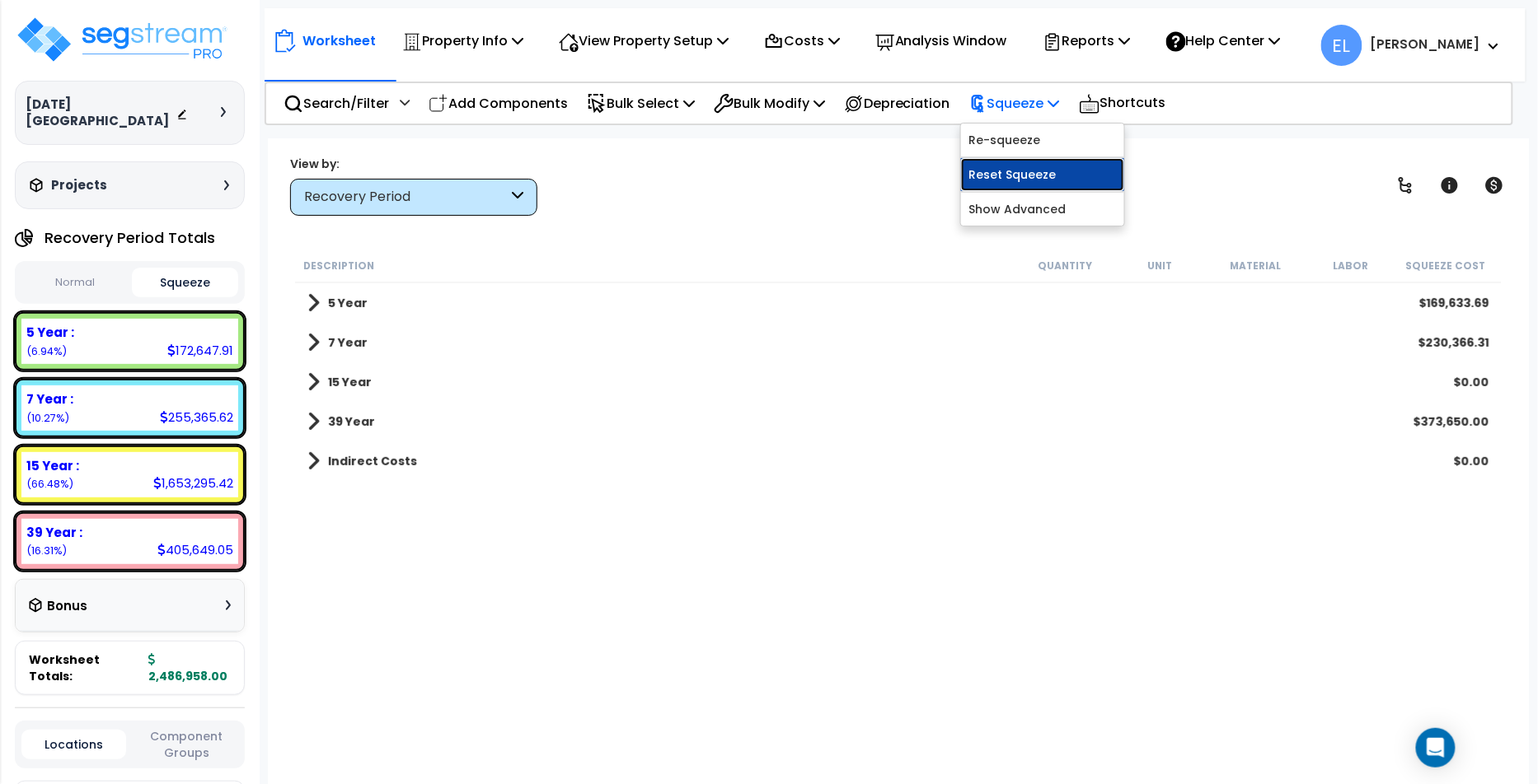
click at [1070, 163] on link "Reset Squeeze" at bounding box center [1043, 175] width 163 height 33
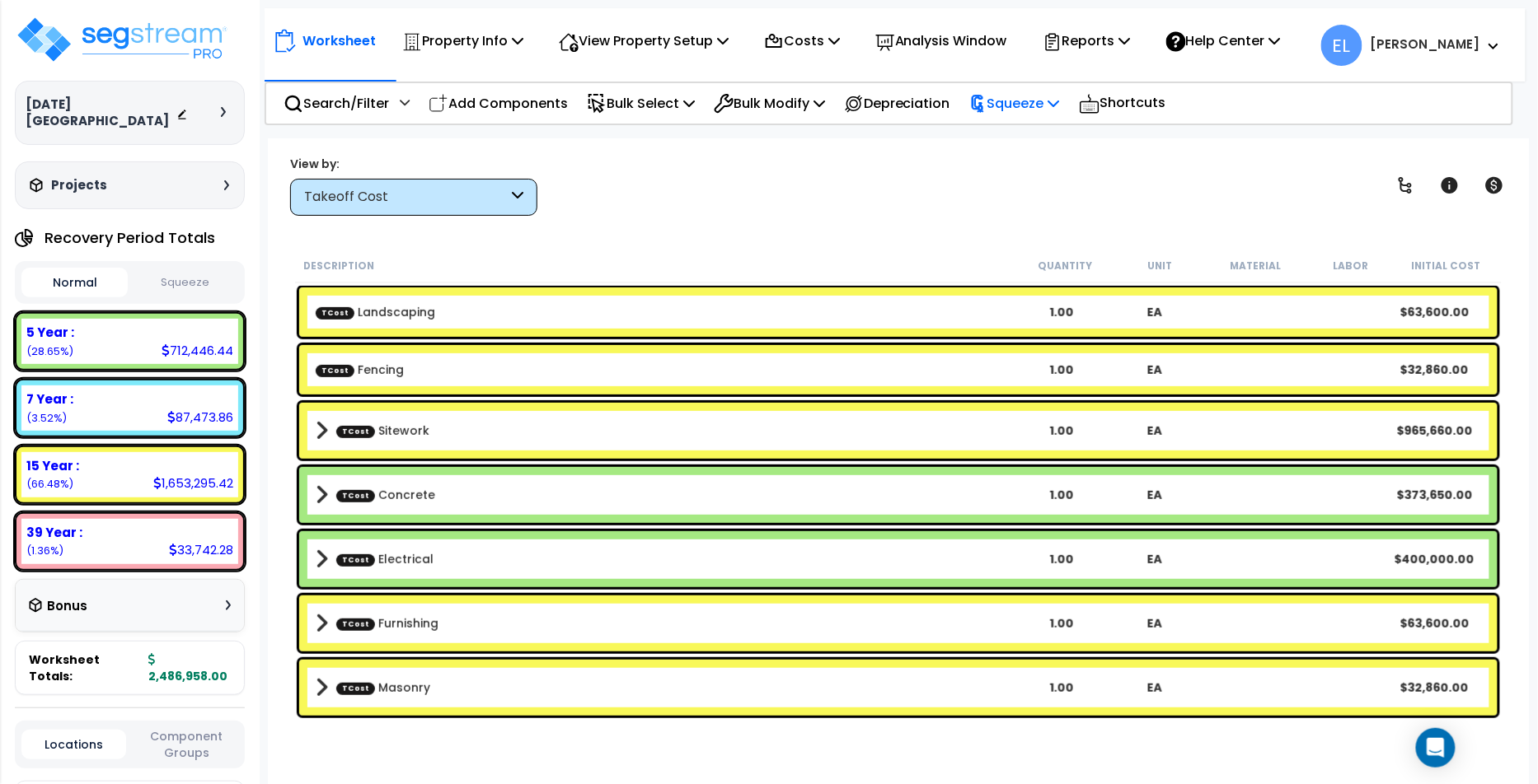
click at [1051, 100] on p "Squeeze" at bounding box center [1014, 104] width 91 height 22
click at [1023, 145] on link "Squeeze" at bounding box center [1043, 140] width 163 height 33
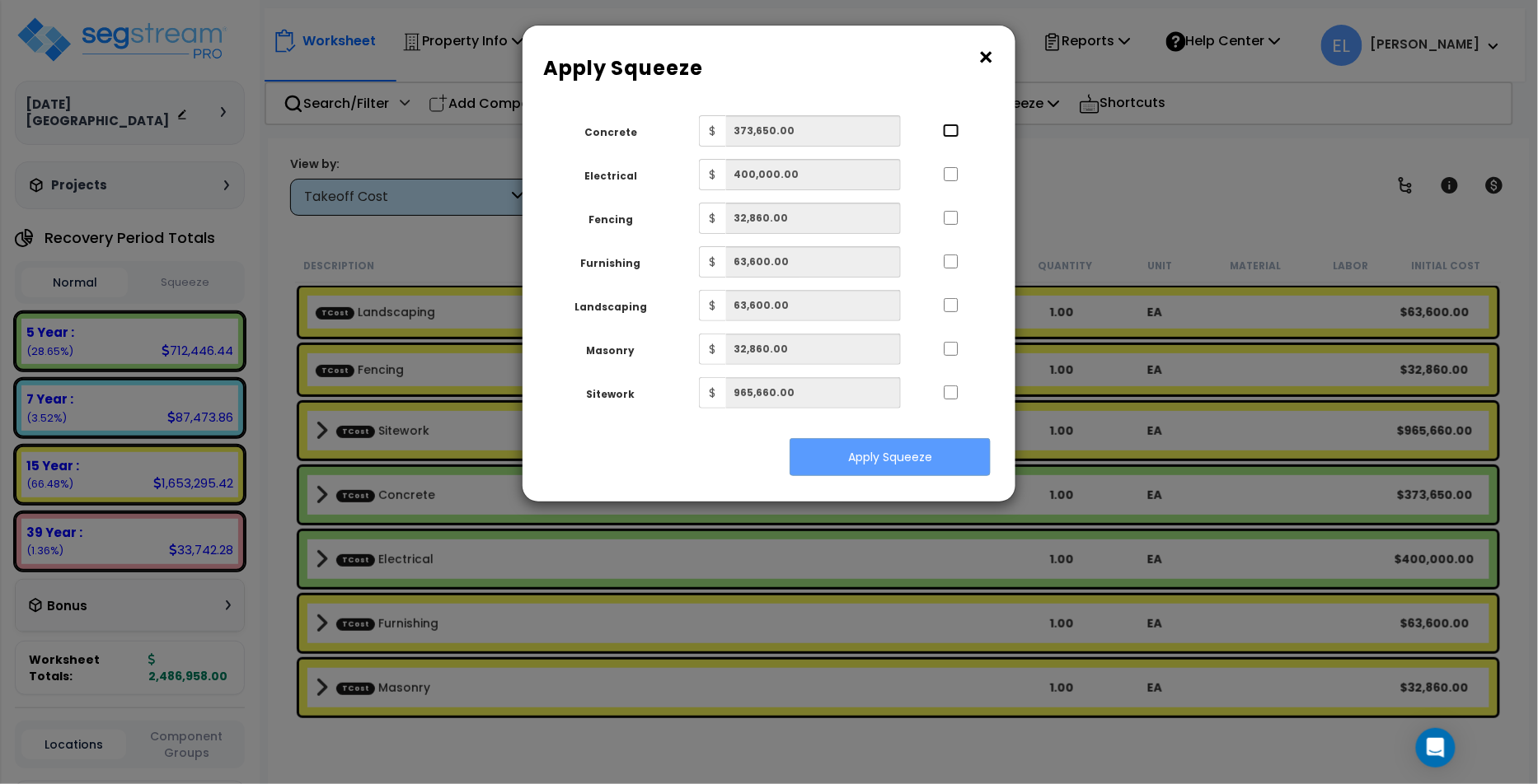
click at [949, 131] on input "..." at bounding box center [951, 130] width 17 height 14
checkbox input "true"
click at [952, 157] on div "Concrete $ 373,650.00 Electrical $ 400,000.00 Fencing $ 32,860.00 Furnishing $ …" at bounding box center [761, 261] width 429 height 293
click at [952, 167] on input "..." at bounding box center [951, 173] width 17 height 14
checkbox input "true"
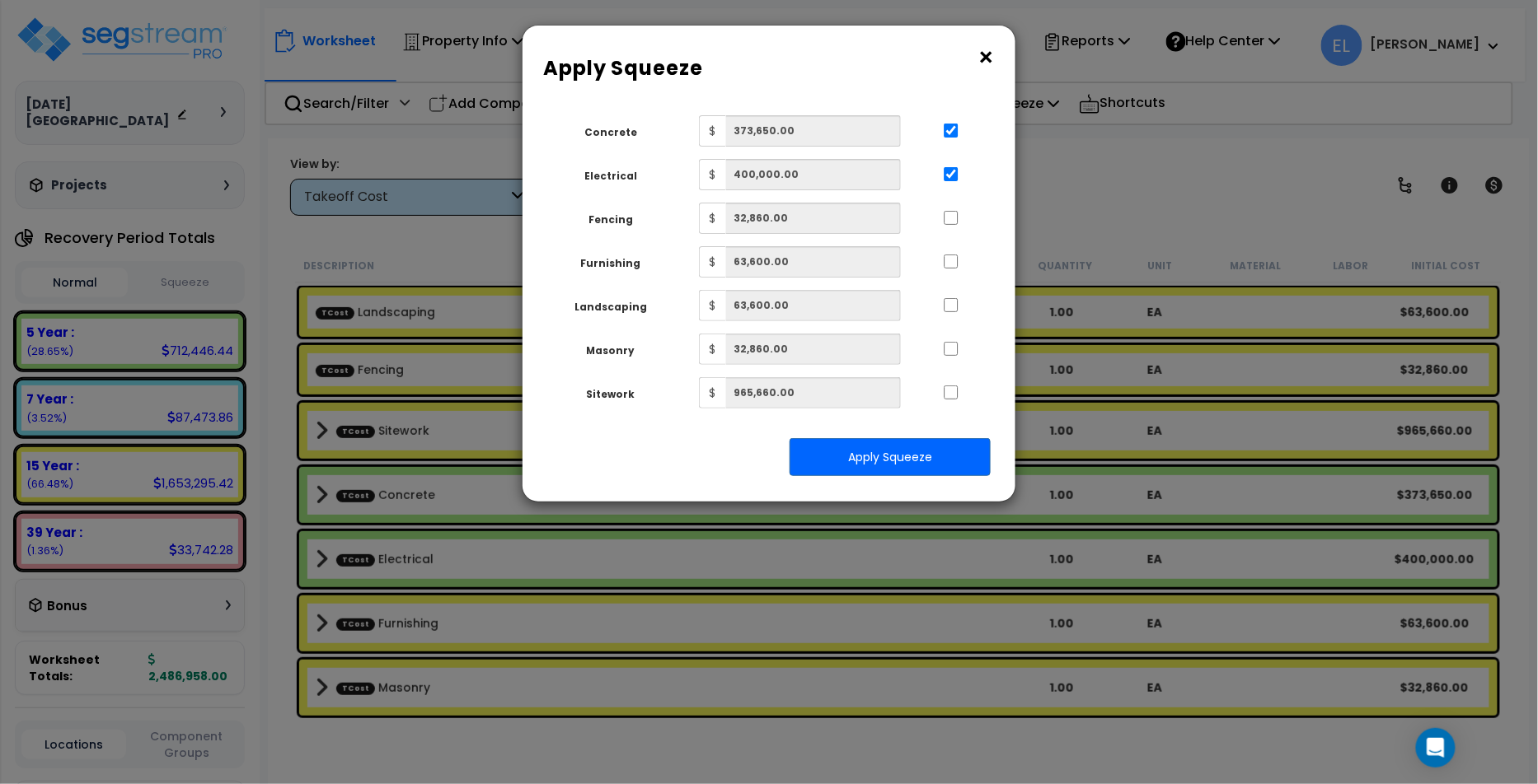
click at [949, 226] on div at bounding box center [951, 216] width 76 height 26
click at [949, 223] on input "..." at bounding box center [951, 218] width 17 height 14
checkbox input "true"
click at [952, 263] on input "..." at bounding box center [951, 261] width 17 height 14
checkbox input "true"
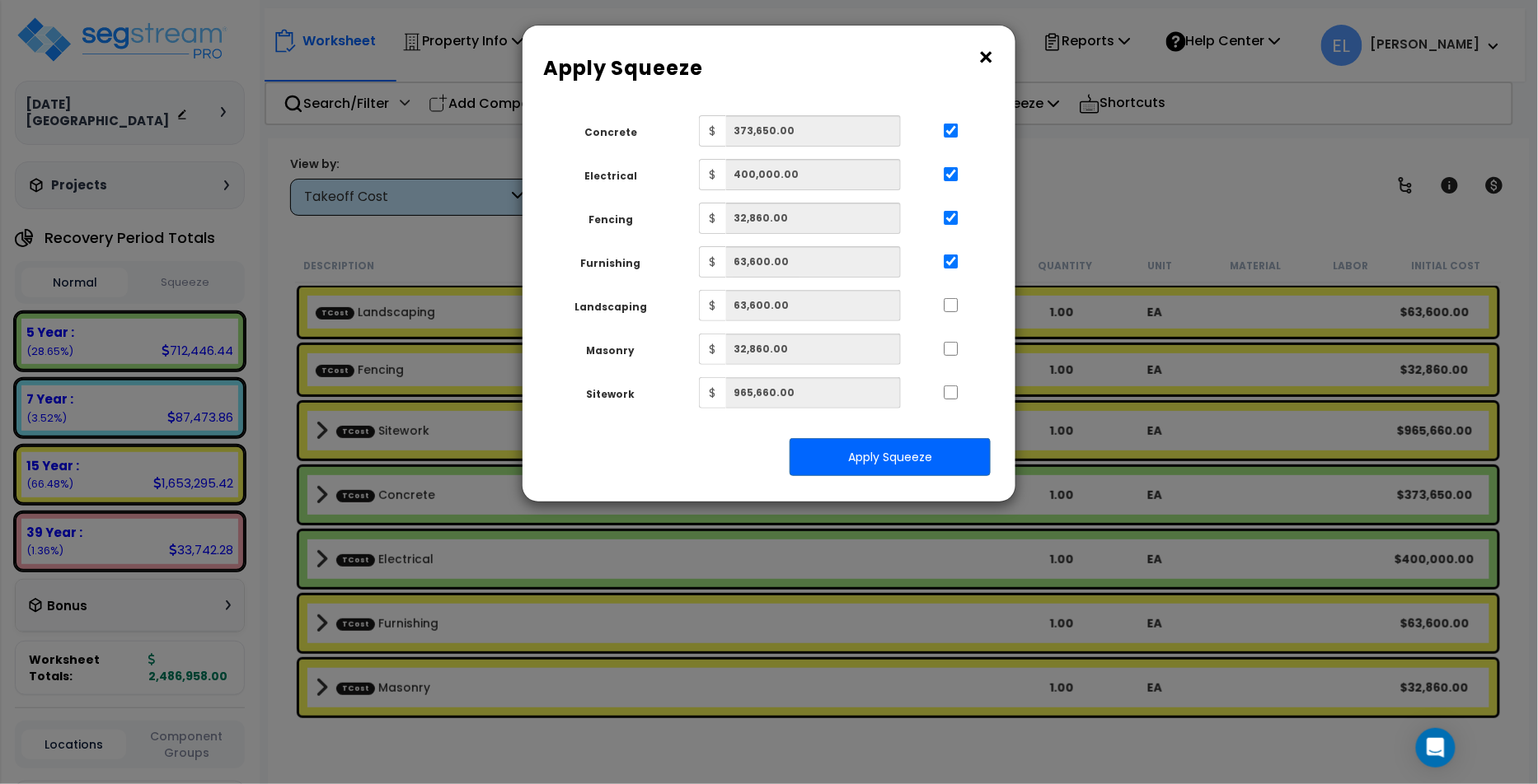
click at [952, 296] on div at bounding box center [951, 303] width 76 height 26
click at [952, 304] on input "..." at bounding box center [951, 305] width 17 height 14
checkbox input "true"
click at [952, 355] on input "..." at bounding box center [951, 348] width 17 height 14
checkbox input "true"
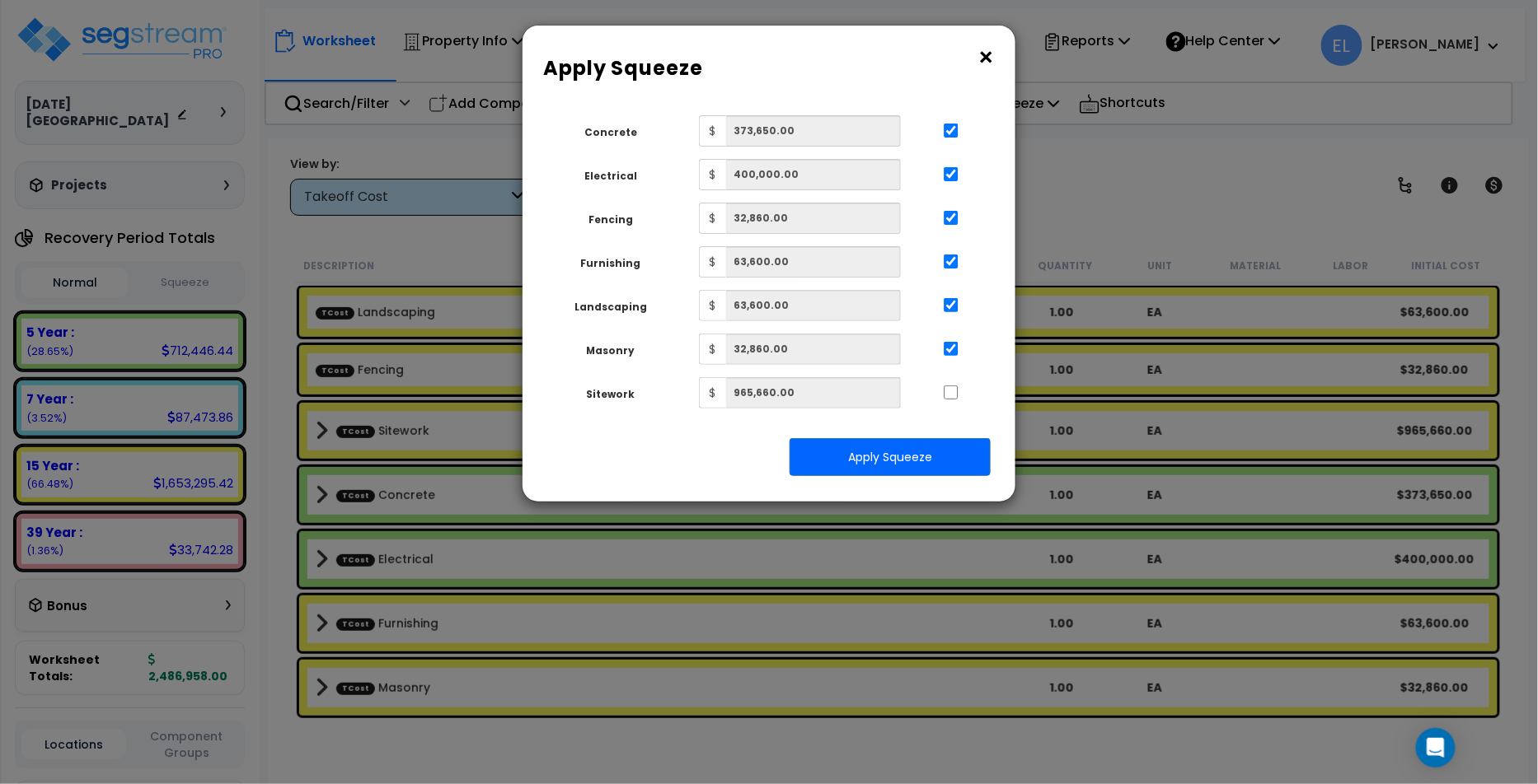
click at [952, 384] on div at bounding box center [951, 390] width 76 height 26
click at [952, 393] on input "..." at bounding box center [951, 392] width 17 height 14
checkbox input "true"
click at [939, 456] on button "Apply Squeeze" at bounding box center [890, 457] width 201 height 38
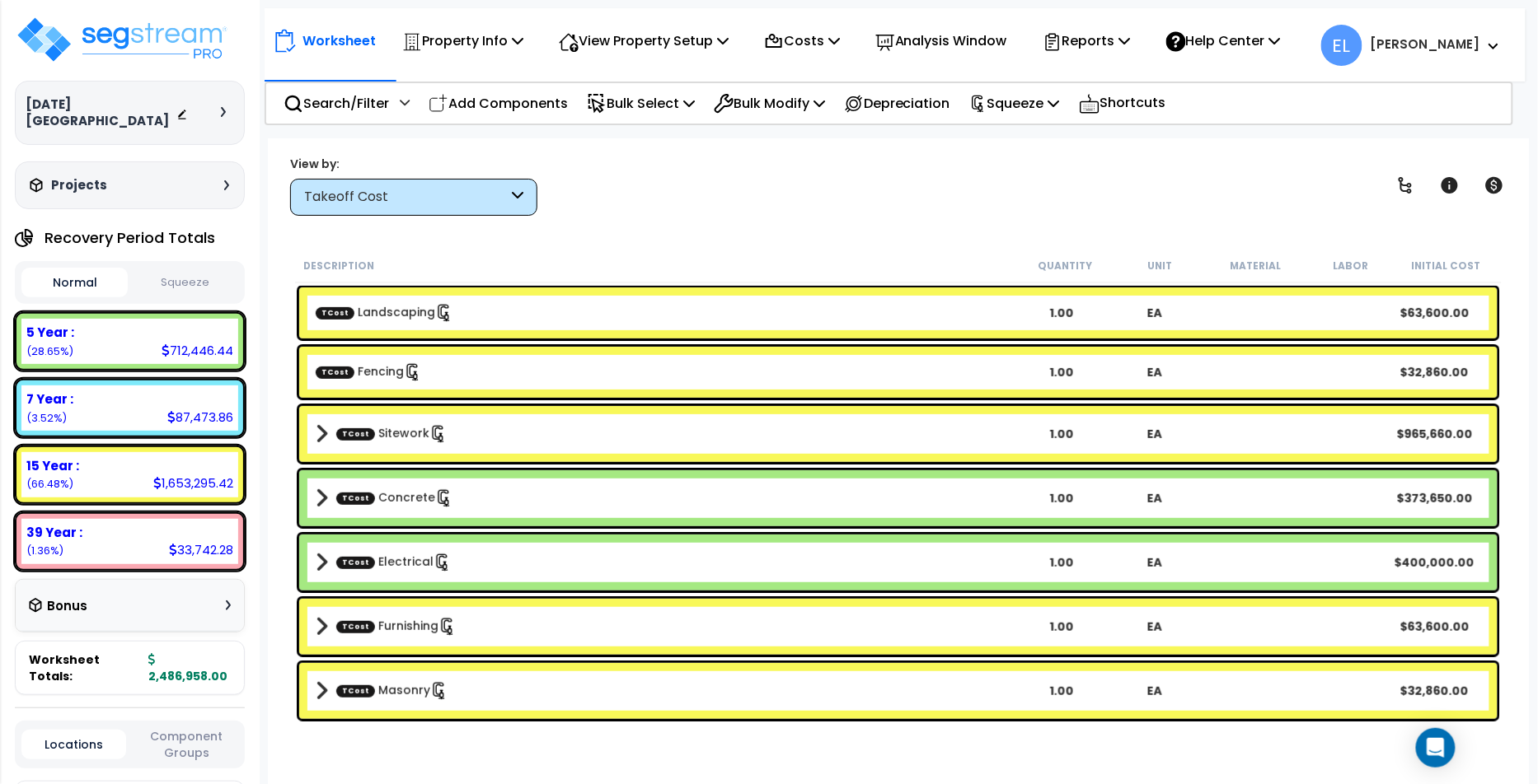
click at [488, 199] on div "Takeoff Cost" at bounding box center [406, 197] width 204 height 19
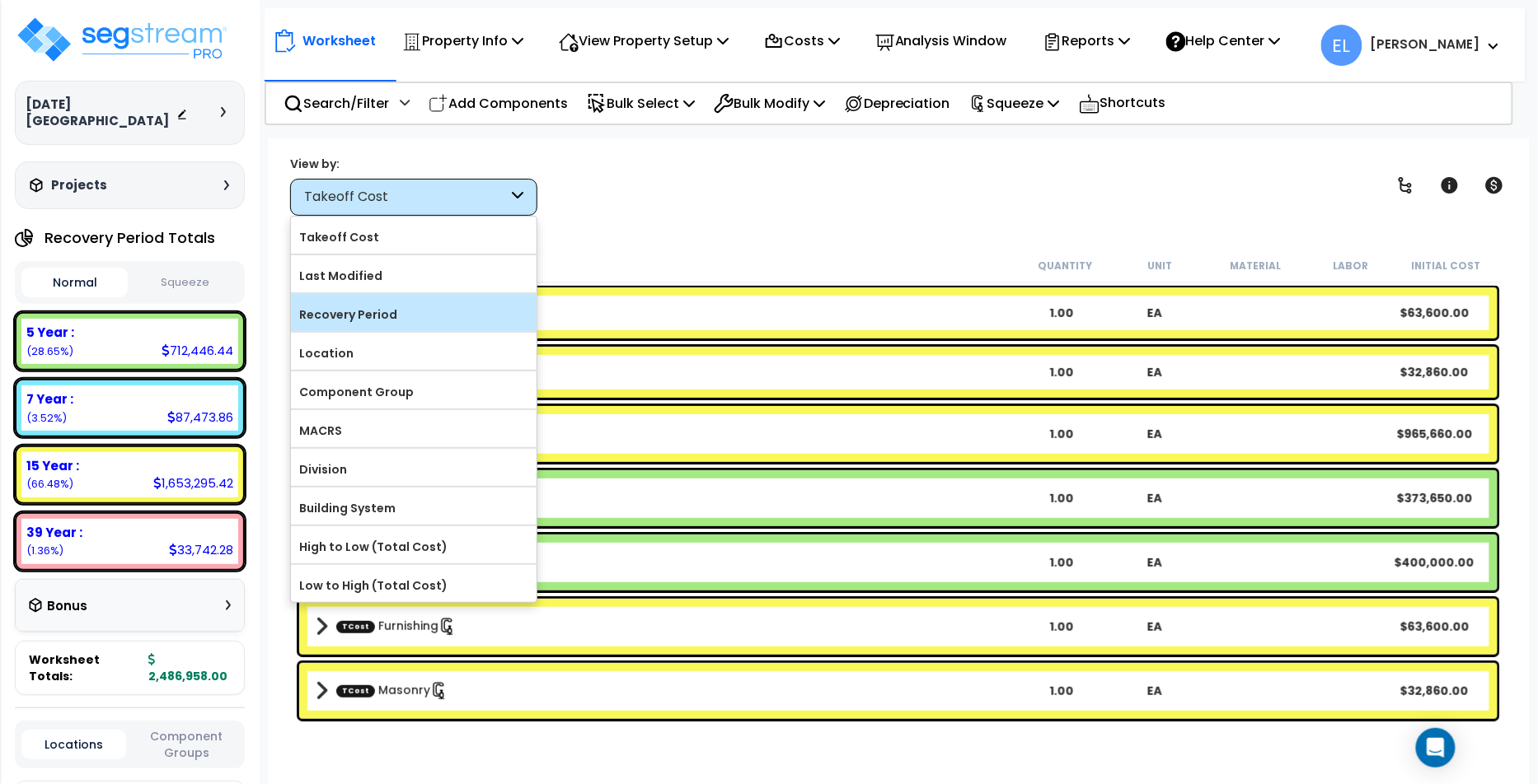
click at [464, 310] on label "Recovery Period" at bounding box center [413, 314] width 246 height 25
click at [0, 0] on input "Recovery Period" at bounding box center [0, 0] width 0 height 0
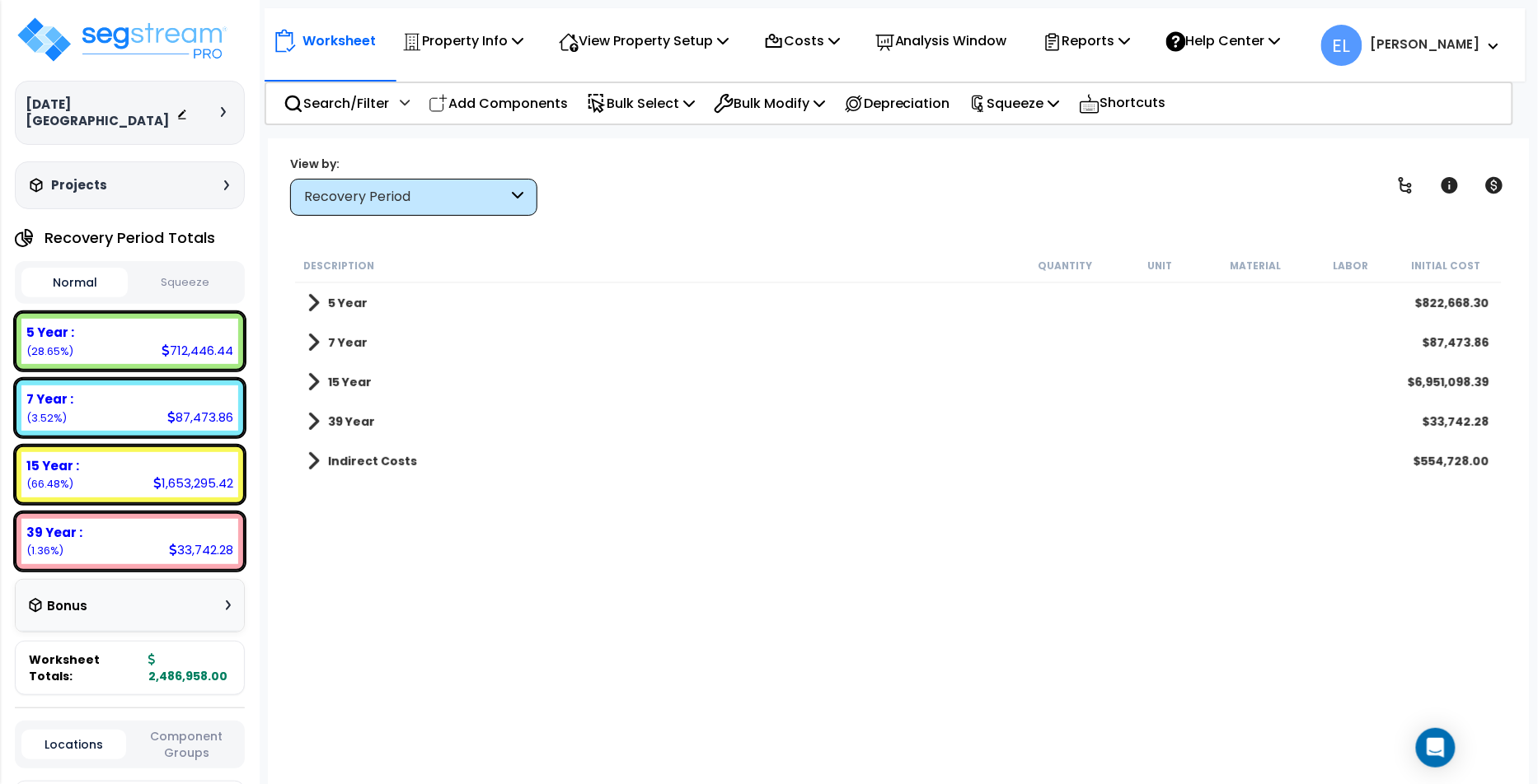
click at [197, 269] on button "Squeeze" at bounding box center [184, 283] width 107 height 29
click at [71, 271] on button "Normal" at bounding box center [74, 283] width 107 height 29
click at [182, 269] on button "Squeeze" at bounding box center [184, 283] width 107 height 29
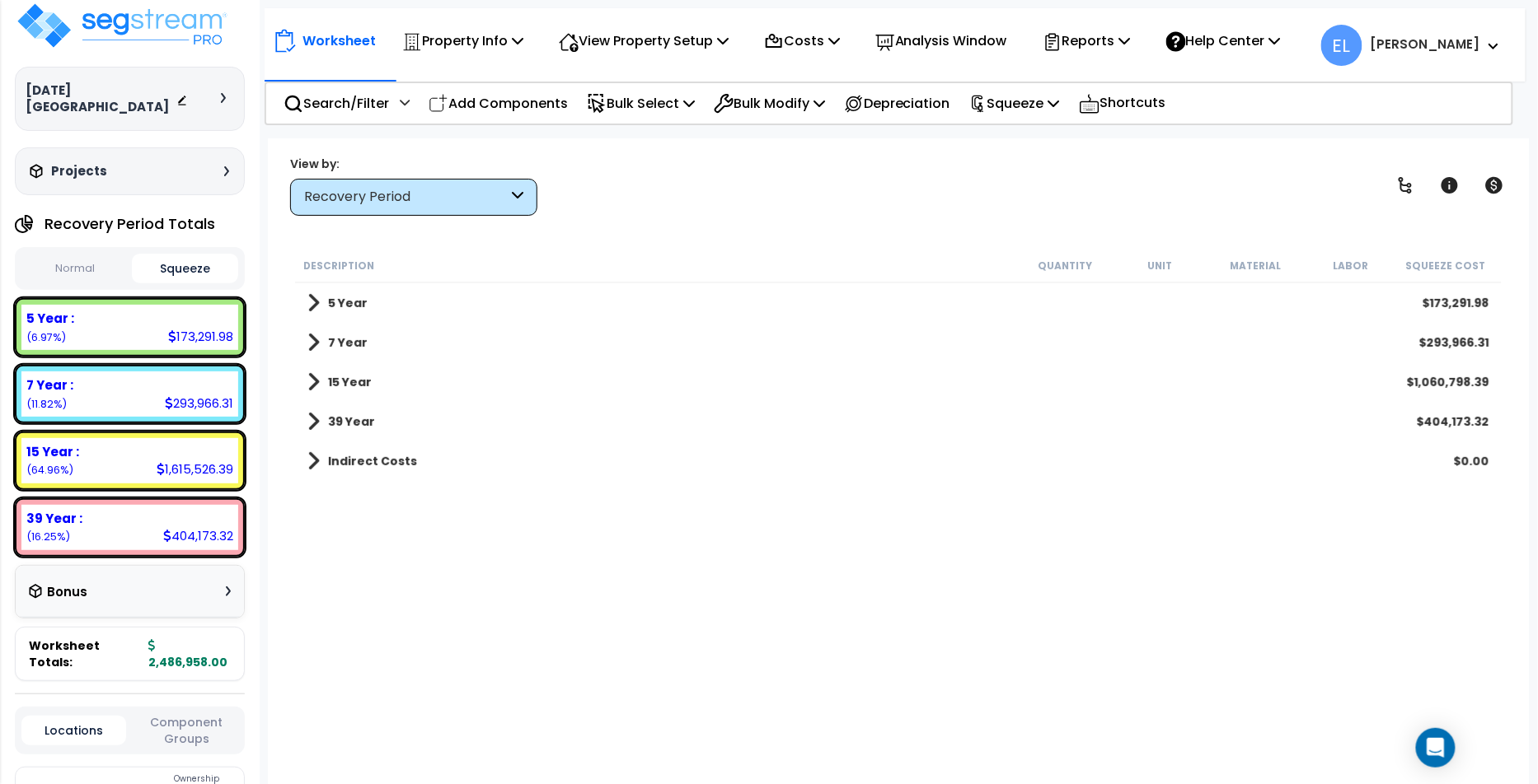
scroll to position [12, 0]
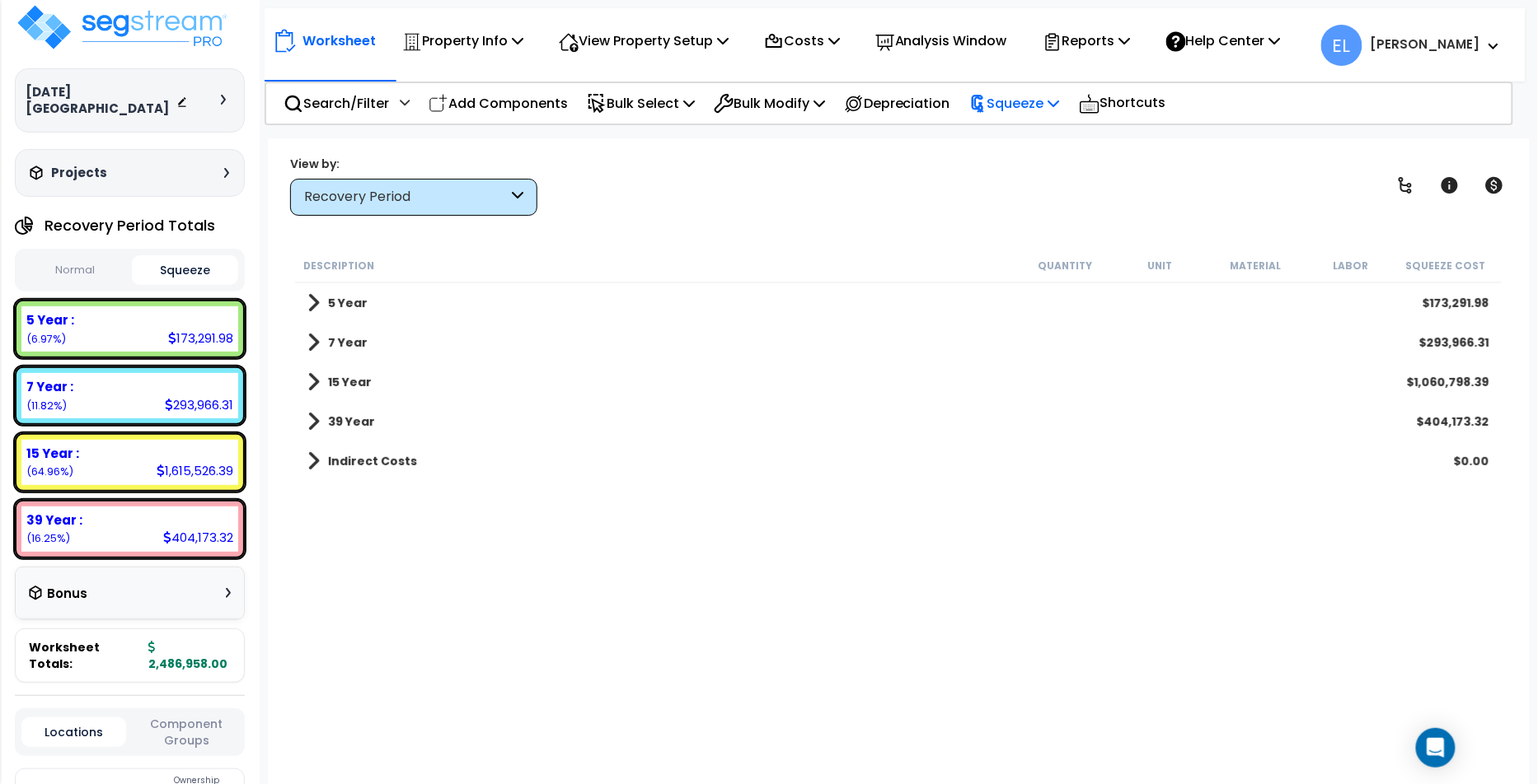
click at [1060, 93] on p "Squeeze" at bounding box center [1014, 104] width 91 height 22
click at [1061, 183] on link "Reset Squeeze" at bounding box center [1043, 175] width 163 height 33
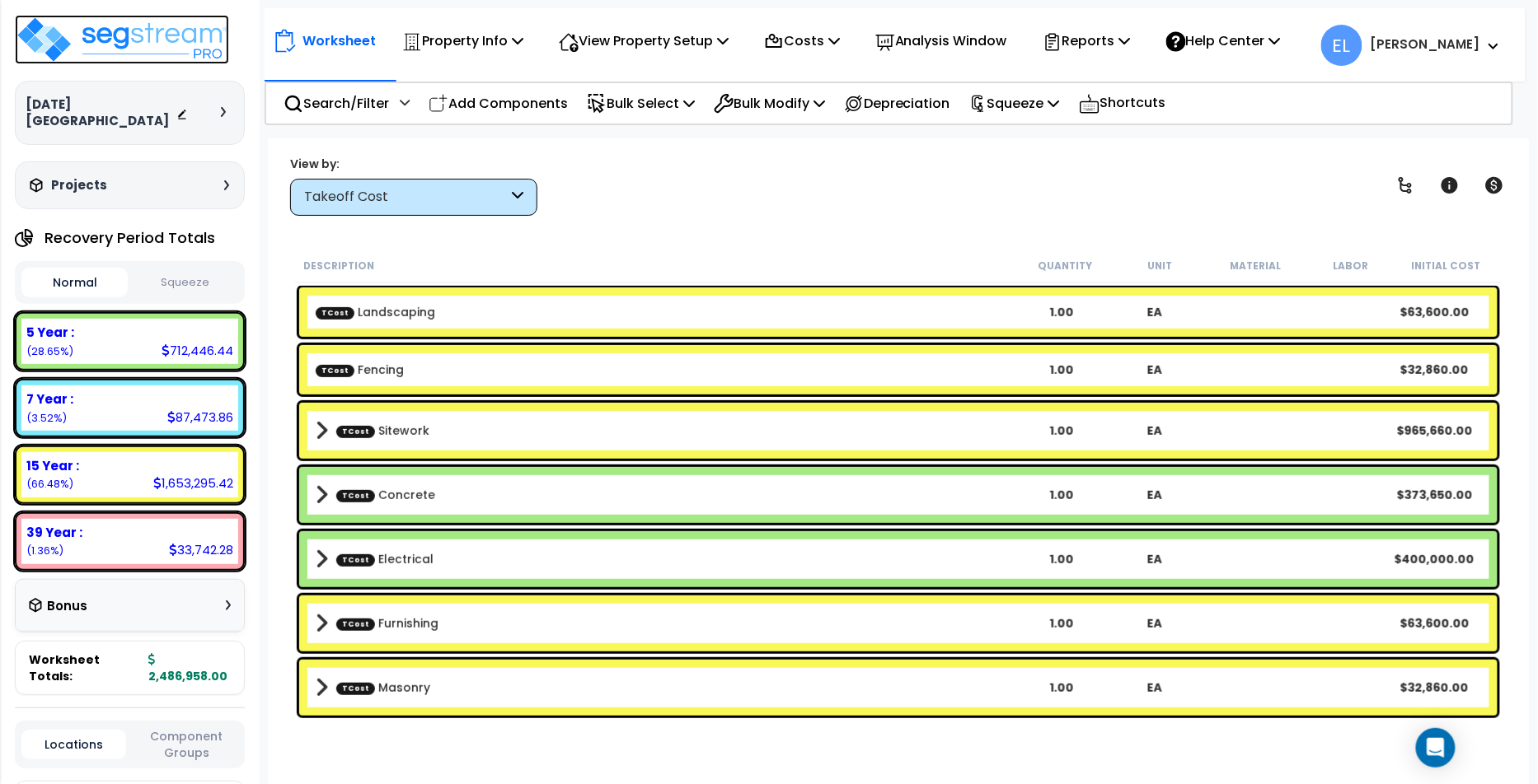
click at [137, 36] on img at bounding box center [121, 39] width 214 height 49
